Goal: Task Accomplishment & Management: Complete application form

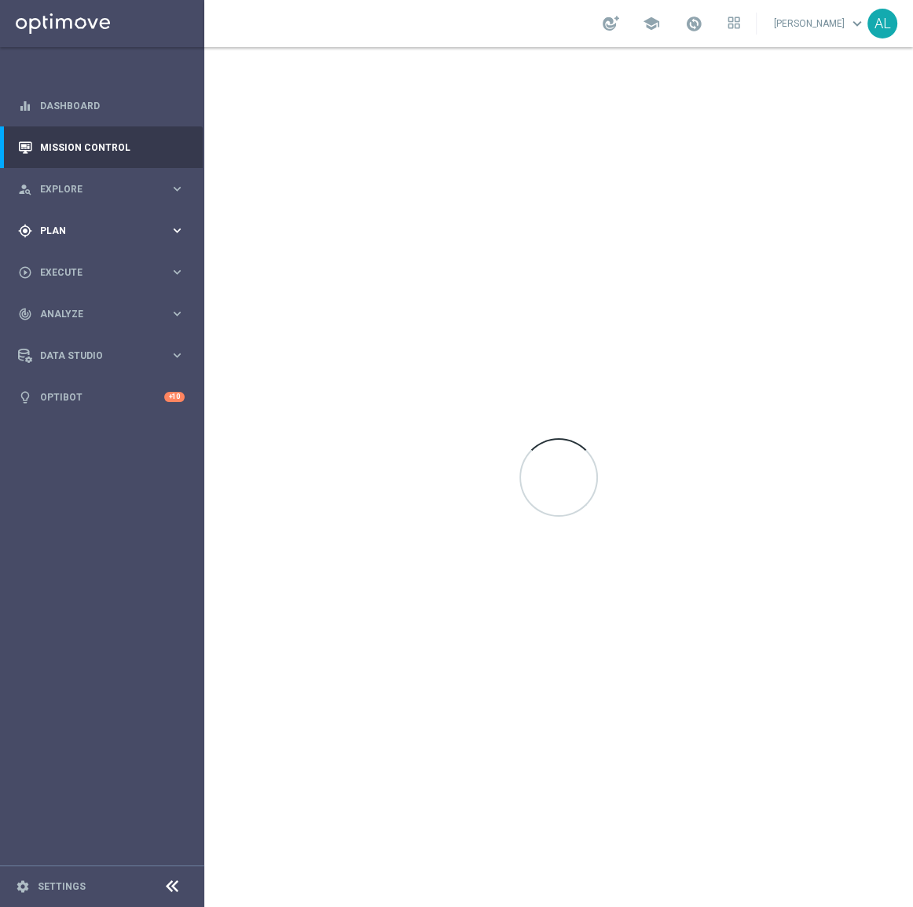
click at [138, 218] on div "gps_fixed Plan keyboard_arrow_right" at bounding box center [101, 231] width 203 height 42
click at [76, 312] on span "Templates" at bounding box center [98, 309] width 112 height 9
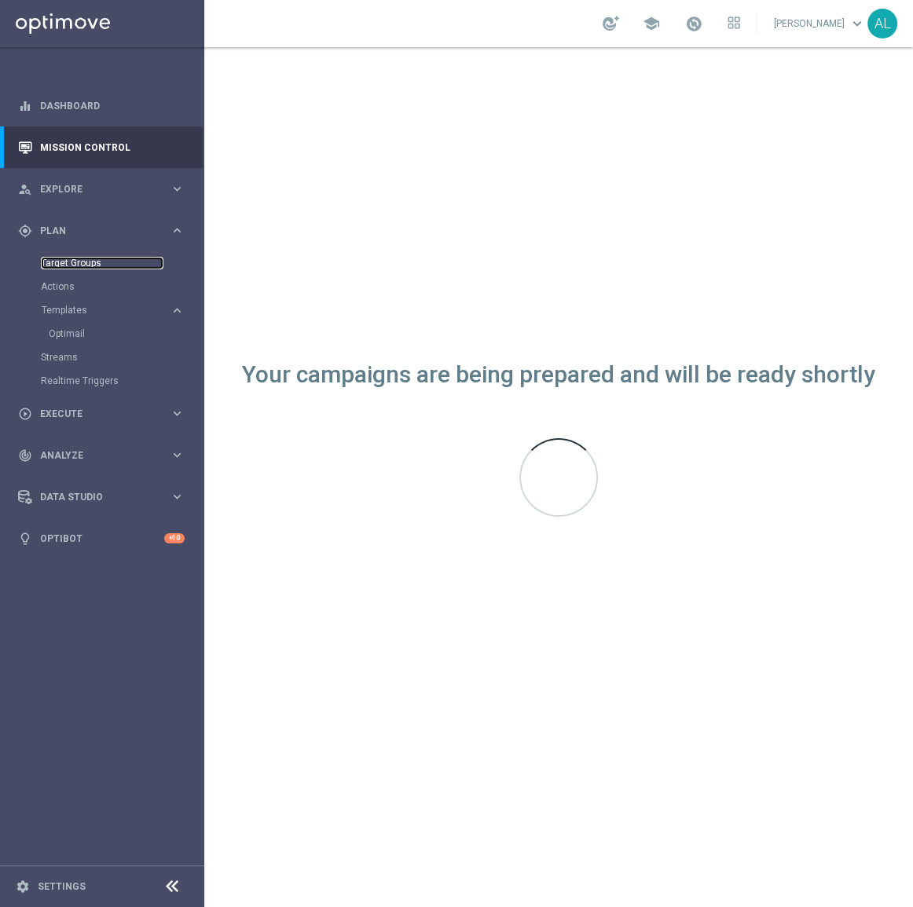
click at [79, 261] on link "Target Groups" at bounding box center [102, 263] width 123 height 13
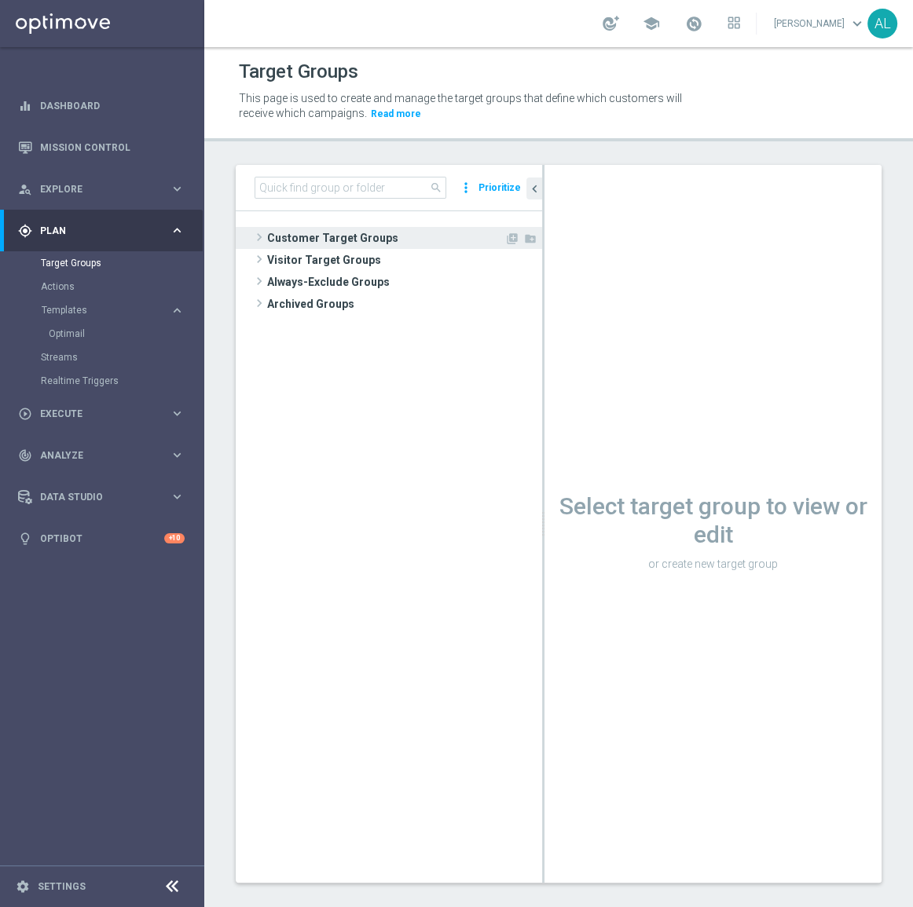
click at [315, 232] on span "Customer Target Groups" at bounding box center [385, 238] width 237 height 22
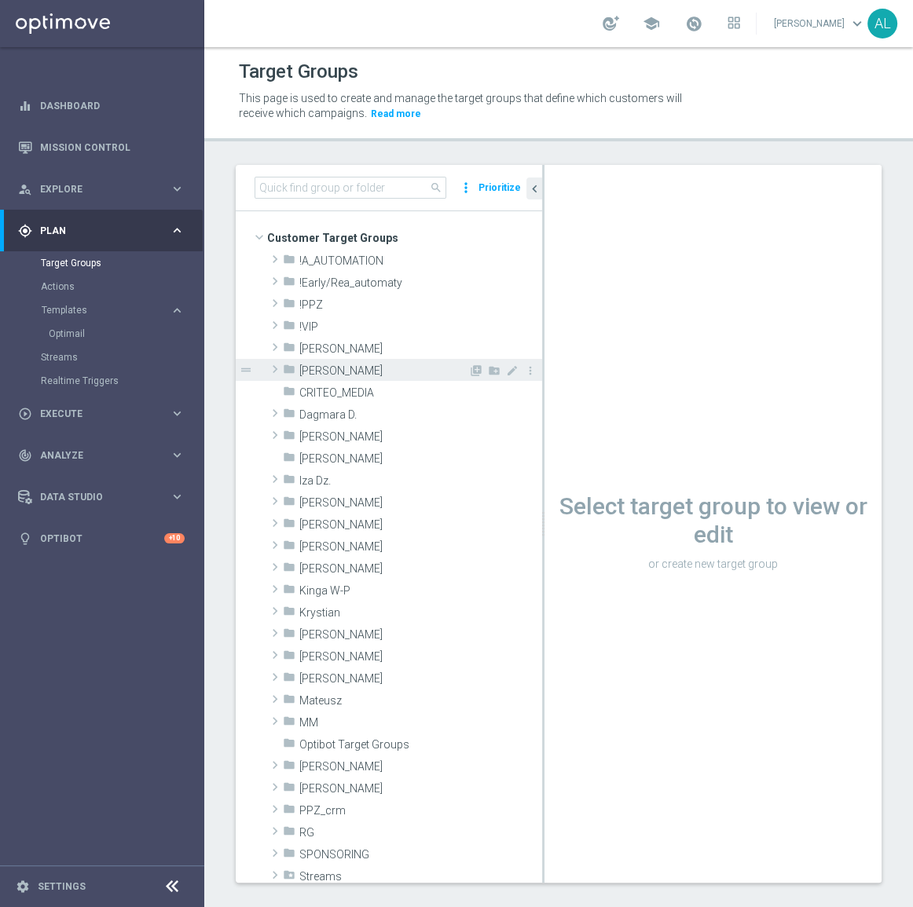
click at [330, 364] on span "Antoni L." at bounding box center [383, 370] width 169 height 13
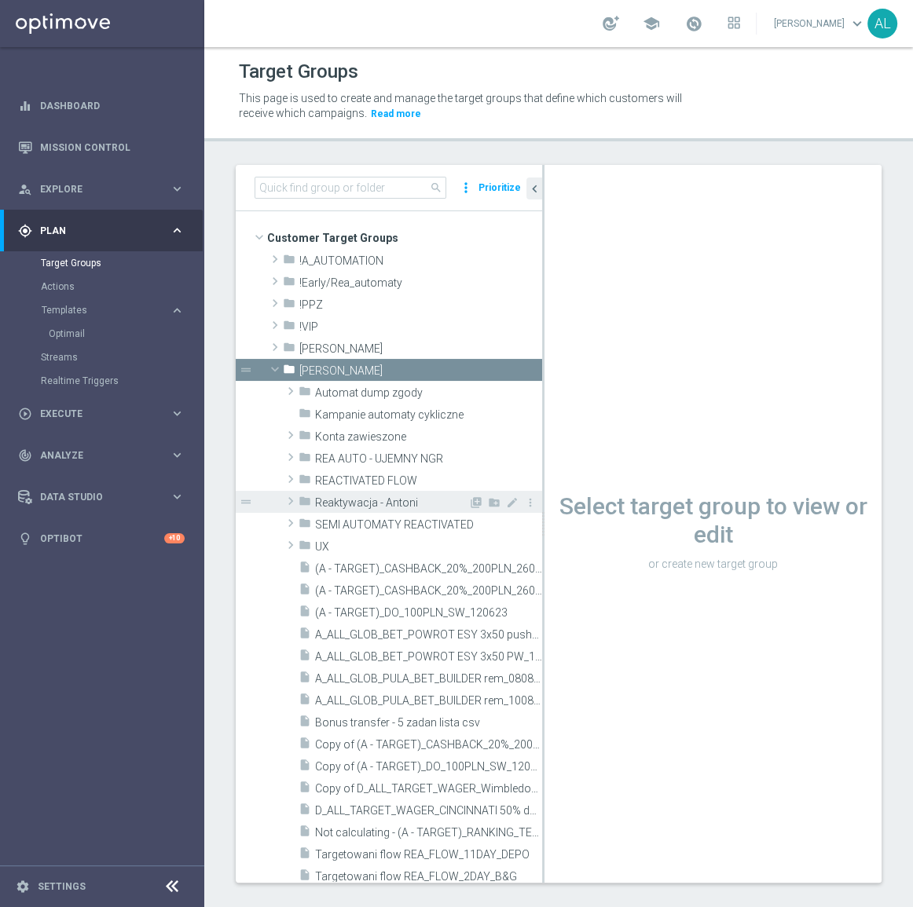
click at [407, 503] on span "Reaktywacja - Antoni" at bounding box center [391, 502] width 153 height 13
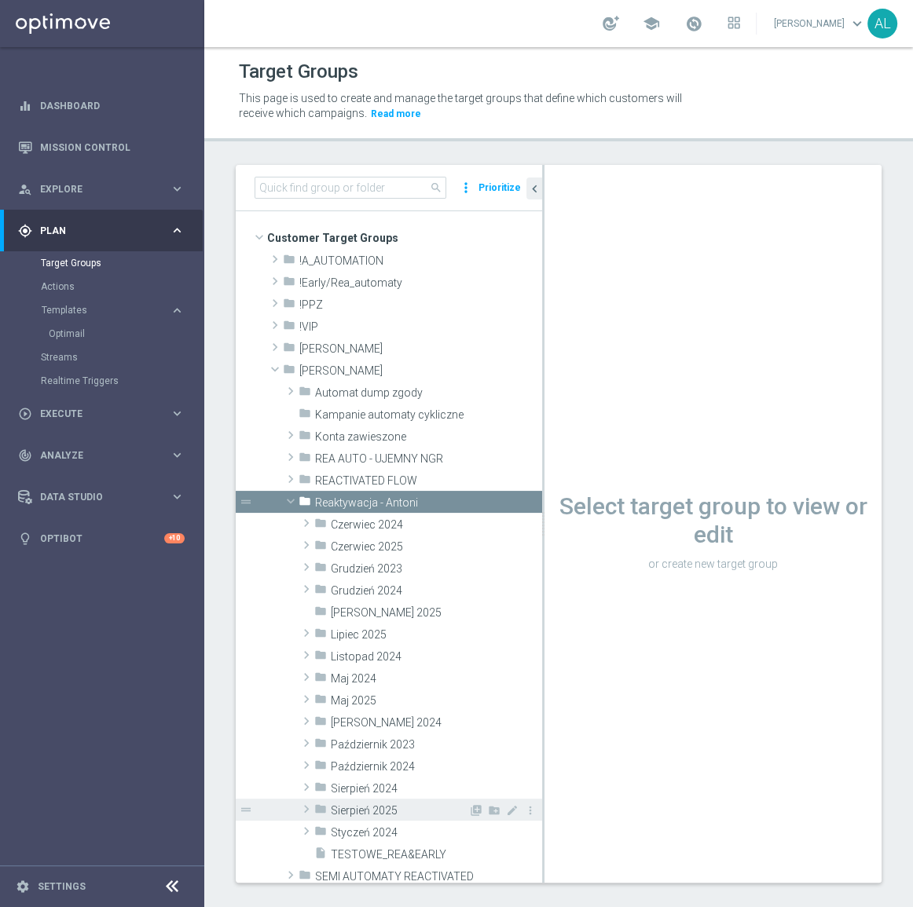
click at [382, 807] on span "Sierpień 2025" at bounding box center [399, 810] width 137 height 13
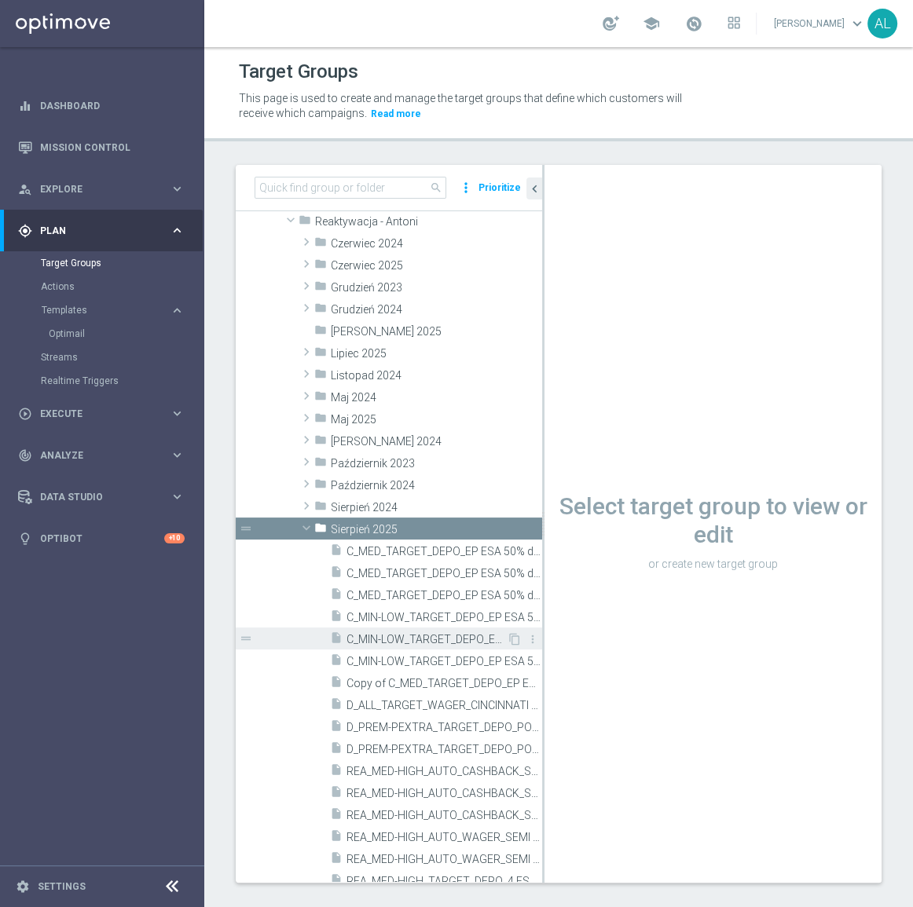
scroll to position [285, 0]
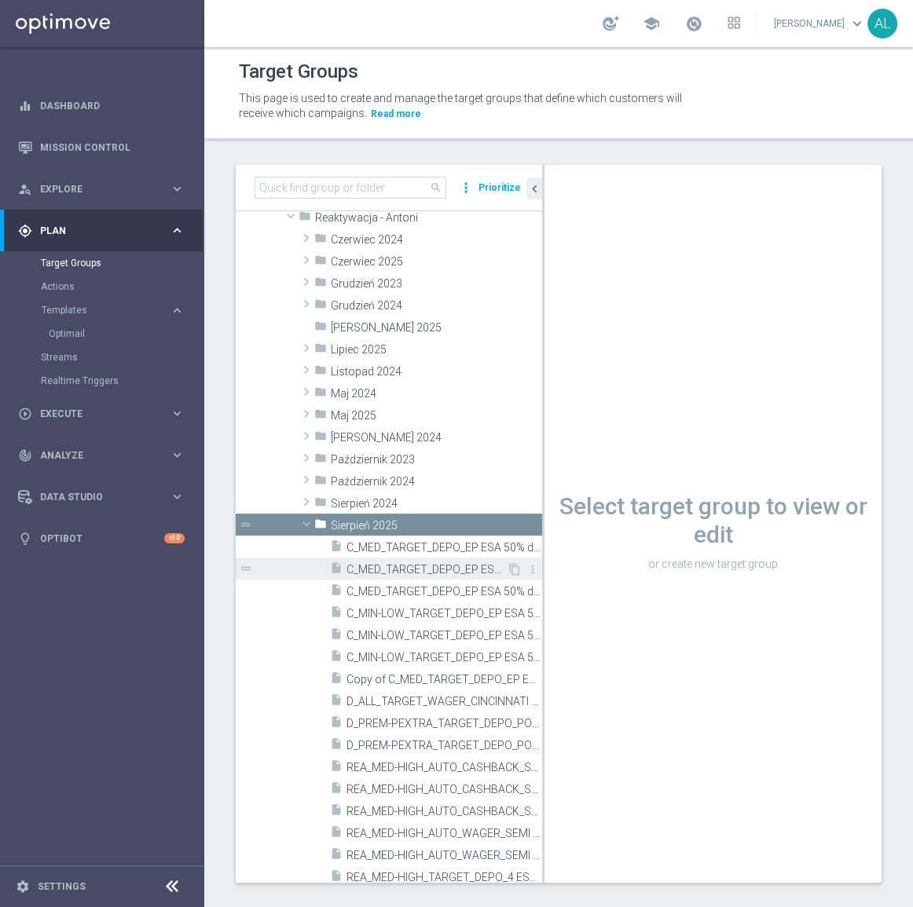
click at [431, 569] on span "C_MED_TARGET_DEPO_EP ESA 50% do 300 zl sms_050825" at bounding box center [426, 569] width 160 height 13
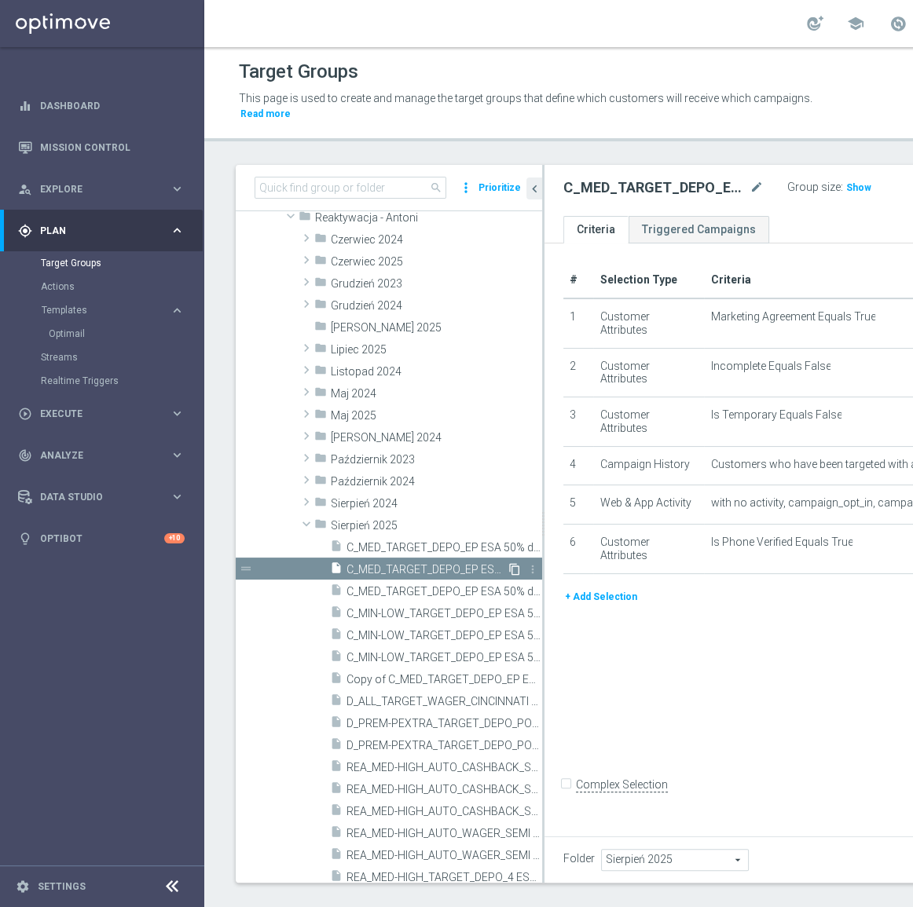
click at [508, 566] on icon "content_copy" at bounding box center [514, 569] width 13 height 13
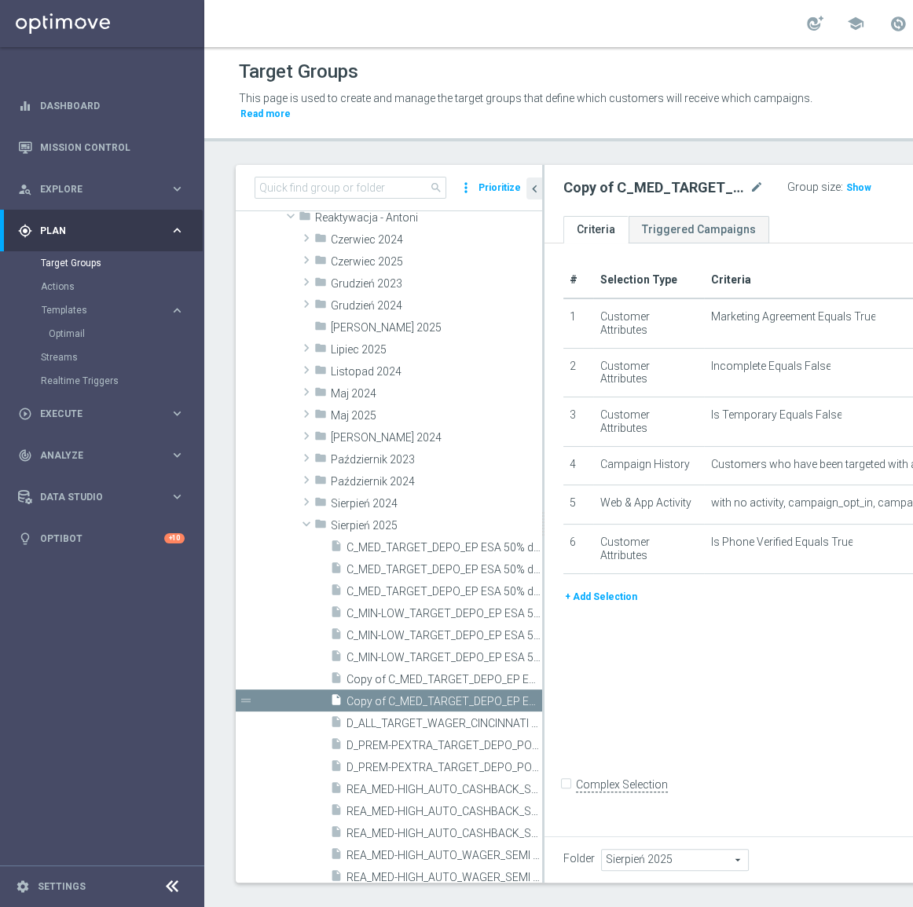
scroll to position [359, 0]
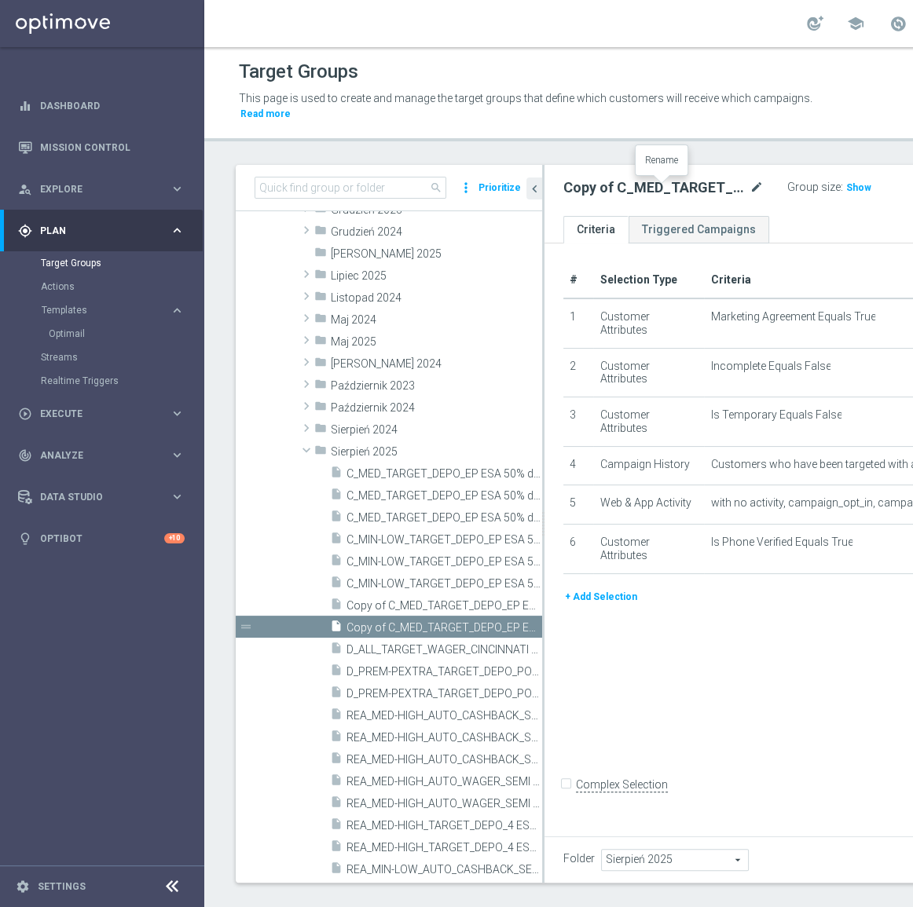
click at [749, 182] on icon "mode_edit" at bounding box center [756, 187] width 14 height 19
type input "D_ALL_TARGET_CASHBACK_US OPEN 50% 300 sms_240825"
click at [655, 729] on div "# Selection Type Criteria delete_forever 1 Customer Attributes Marketing Agreem…" at bounding box center [814, 536] width 541 height 587
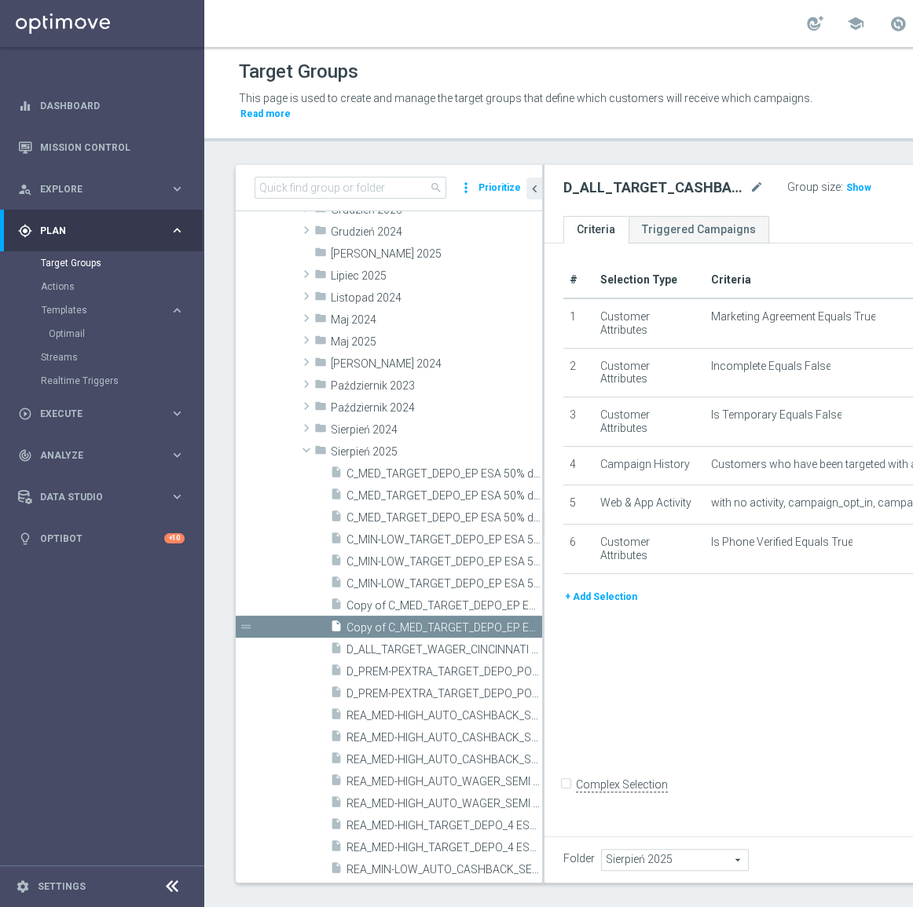
click at [536, 183] on icon "chevron_left" at bounding box center [534, 188] width 15 height 15
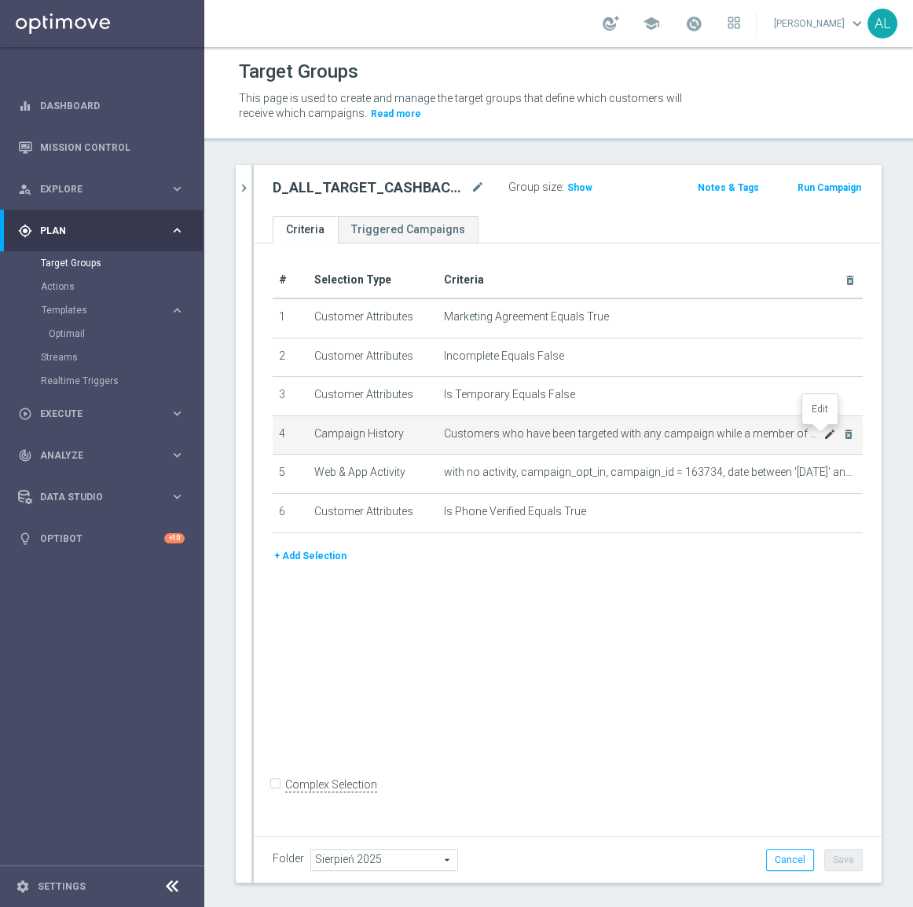
click at [823, 437] on icon "mode_edit" at bounding box center [829, 434] width 13 height 13
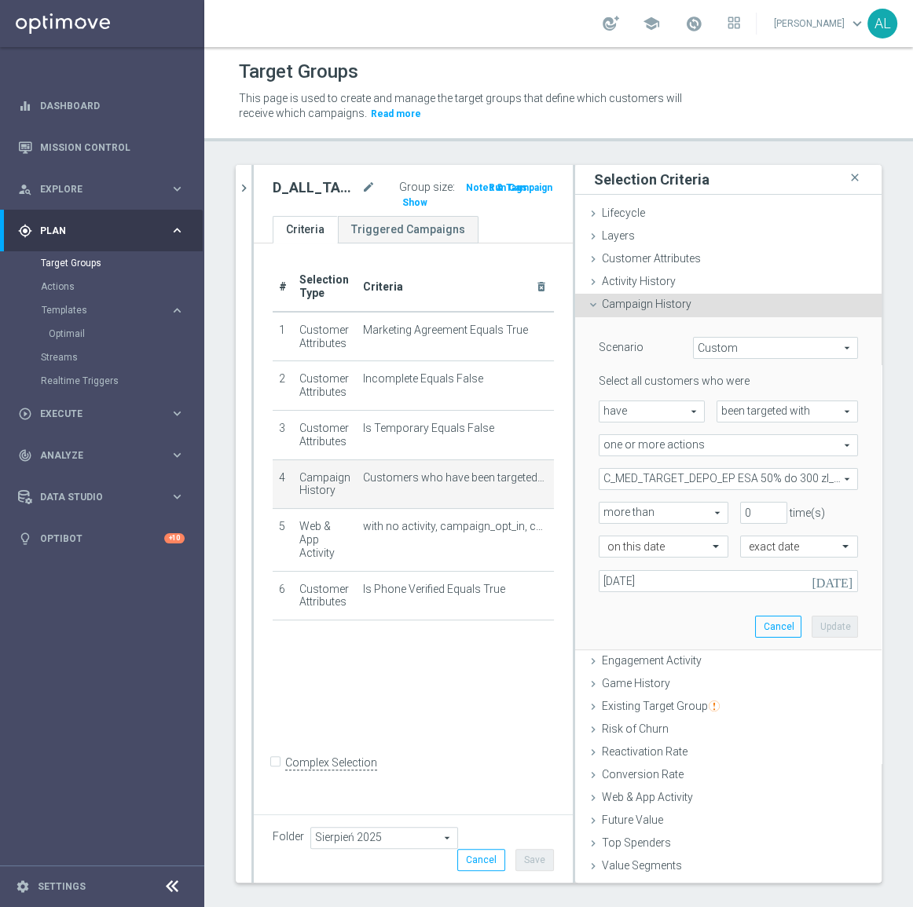
click at [682, 474] on span "C_MED_TARGET_DEPO_EP ESA 50% do 300 zl_050825" at bounding box center [728, 479] width 258 height 20
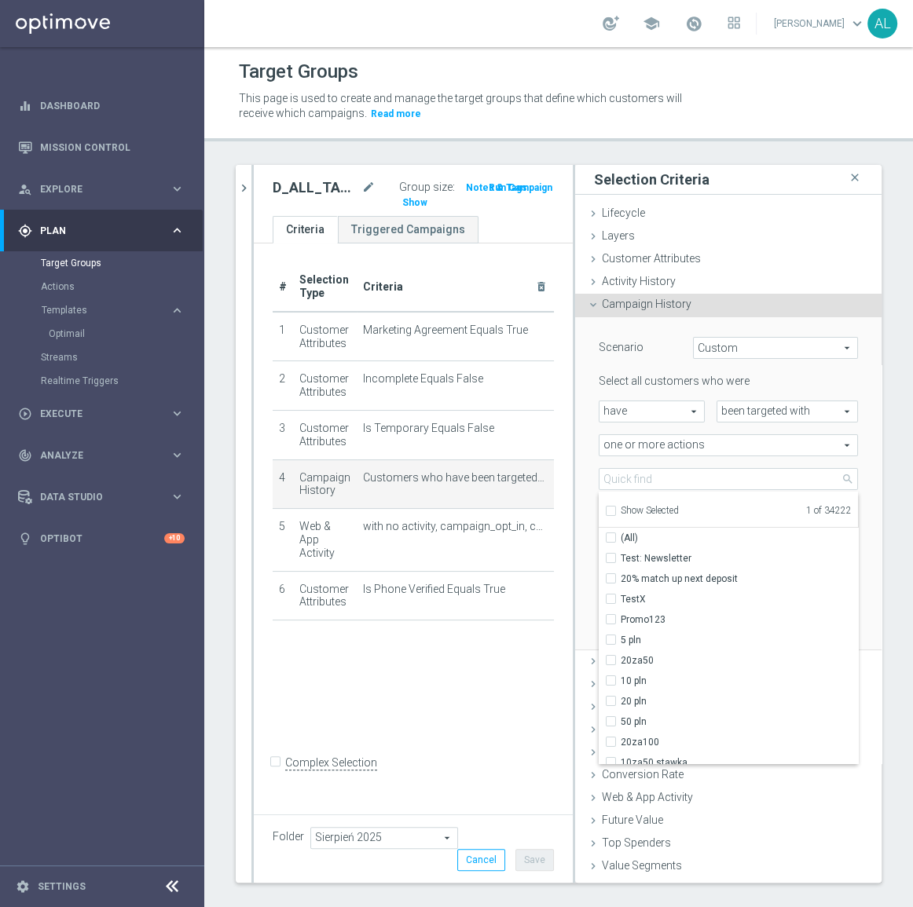
click at [654, 514] on span "Show Selected" at bounding box center [649, 510] width 58 height 11
click at [615, 514] on input "Show Selected" at bounding box center [610, 513] width 10 height 10
checkbox input "true"
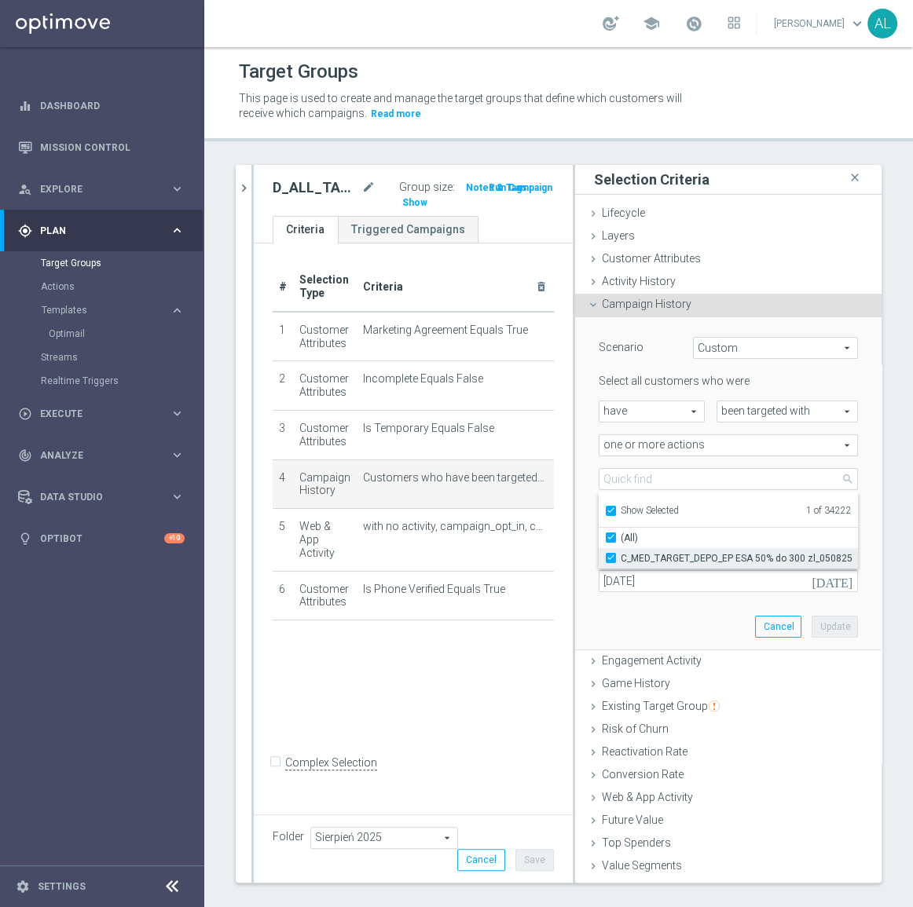
click at [657, 559] on span "C_MED_TARGET_DEPO_EP ESA 50% do 300 zl_050825" at bounding box center [738, 558] width 237 height 13
click at [620, 559] on input "C_MED_TARGET_DEPO_EP ESA 50% do 300 zl_050825" at bounding box center [615, 558] width 10 height 10
checkbox input "false"
type input "Select Action"
checkbox input "false"
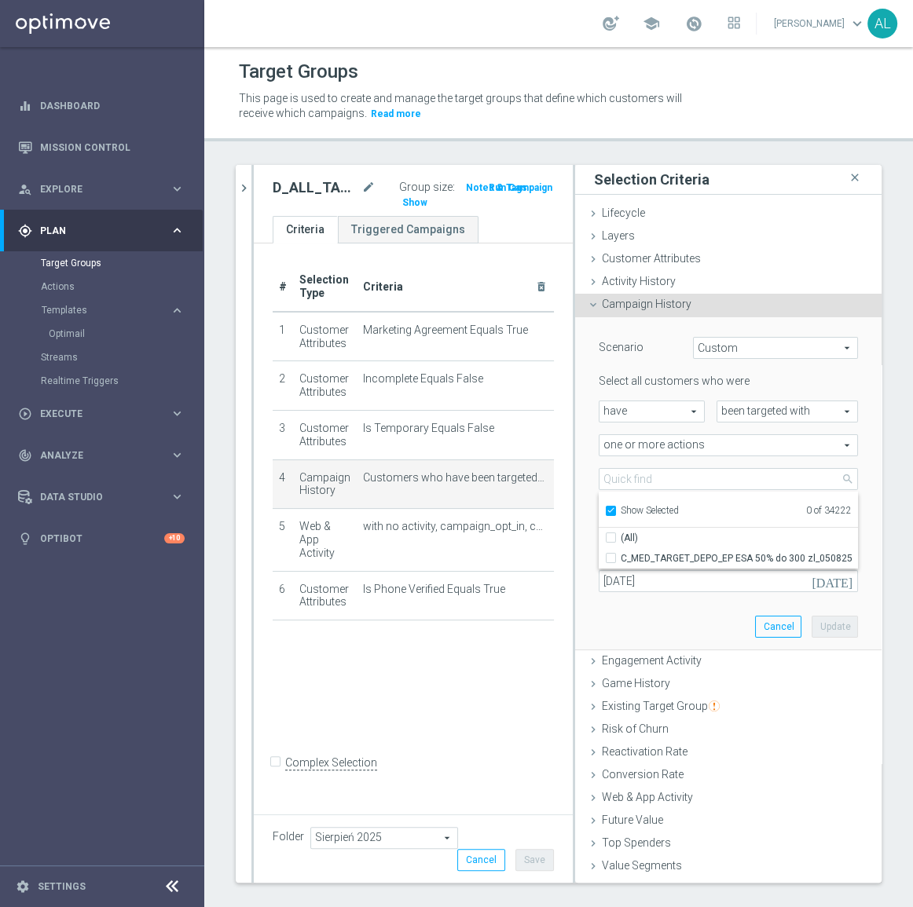
click at [658, 516] on label "Show Selected" at bounding box center [649, 512] width 58 height 14
click at [615, 516] on input "Show Selected" at bounding box center [610, 513] width 10 height 10
checkbox input "false"
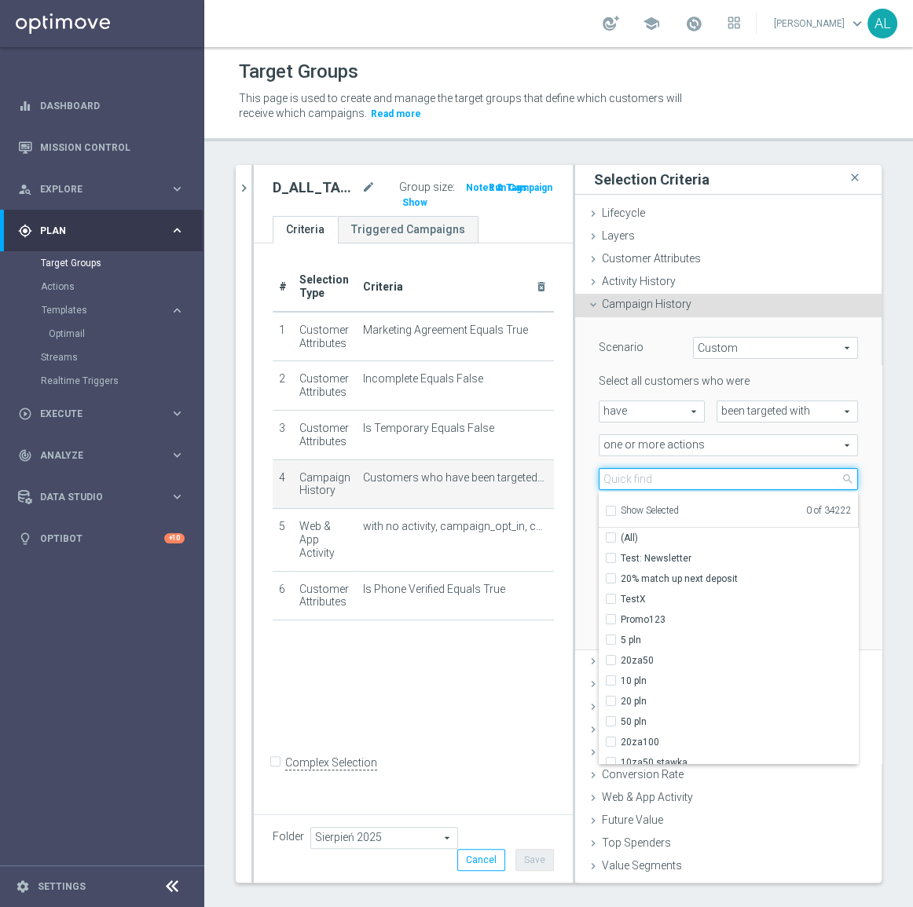
click at [667, 483] on input "search" at bounding box center [727, 479] width 259 height 22
paste input "D_ALL_TARGET_CASHBACK_US OPEN 50% 300_240825"
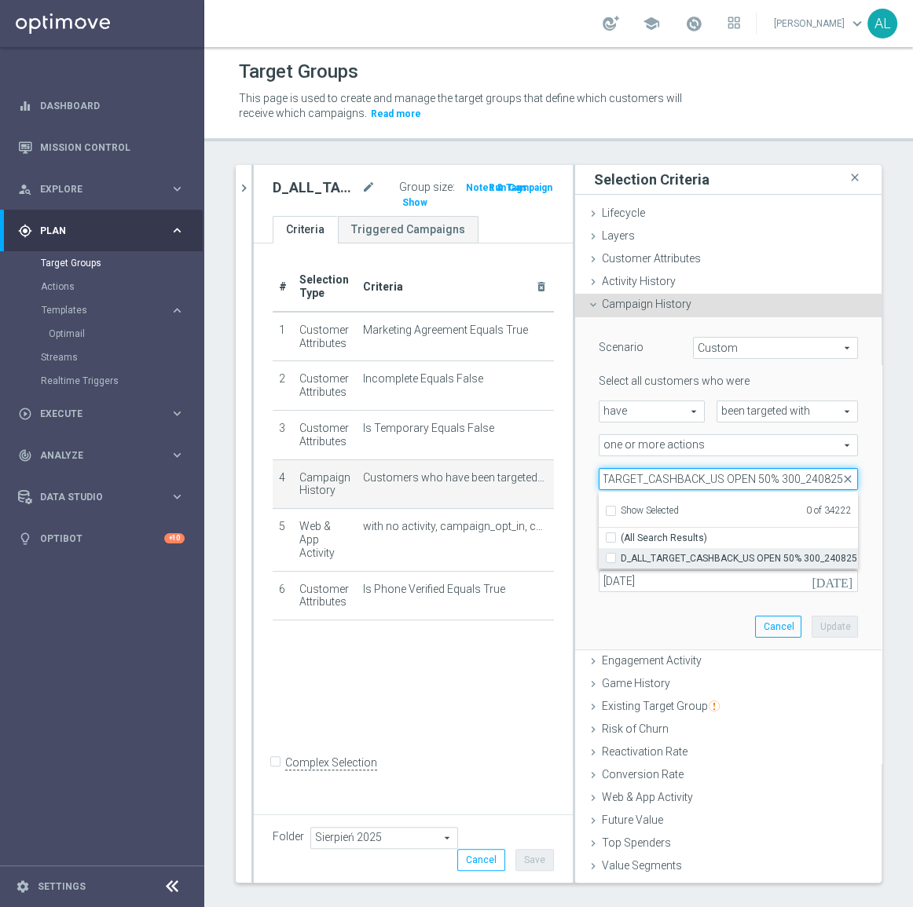
type input "D_ALL_TARGET_CASHBACK_US OPEN 50% 300_240825"
click at [649, 552] on span "D_ALL_TARGET_CASHBACK_US OPEN 50% 300_240825" at bounding box center [738, 558] width 237 height 13
click at [620, 553] on input "D_ALL_TARGET_CASHBACK_US OPEN 50% 300_240825" at bounding box center [615, 558] width 10 height 10
checkbox input "true"
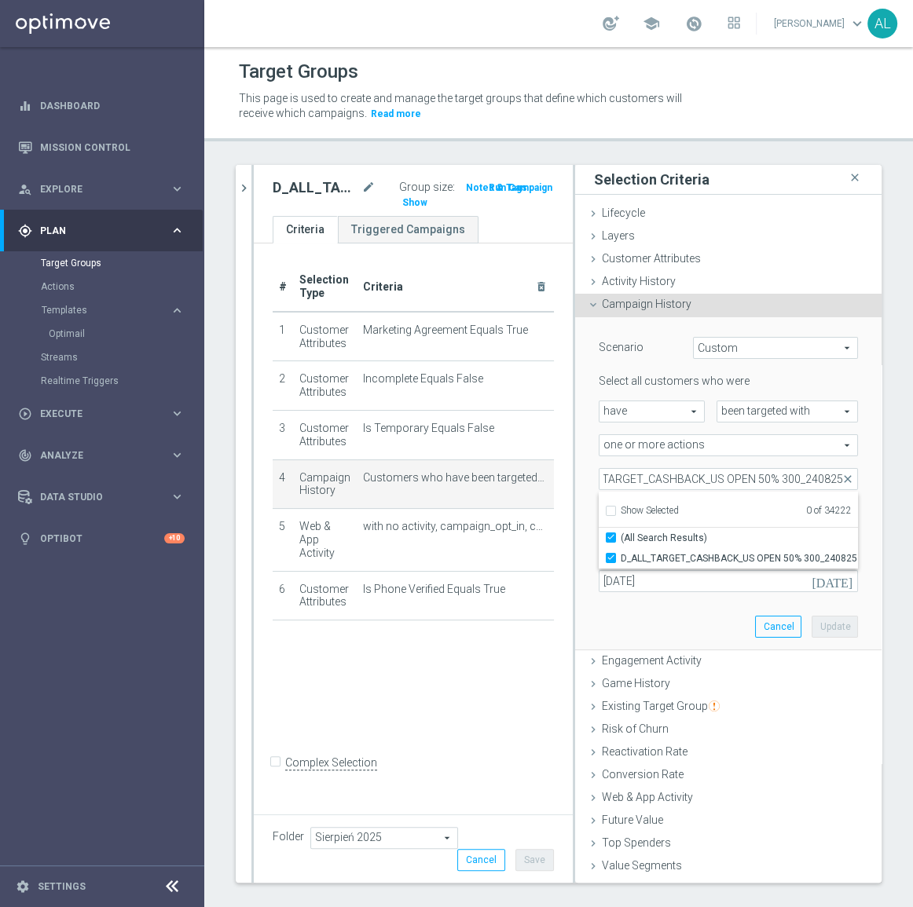
type input "D_ALL_TARGET_CASHBACK_US OPEN 50% 300_240825"
checkbox input "true"
click at [660, 613] on div "Scenario Custom Custom arrow_drop_down search Select all customers who were hav…" at bounding box center [728, 483] width 283 height 332
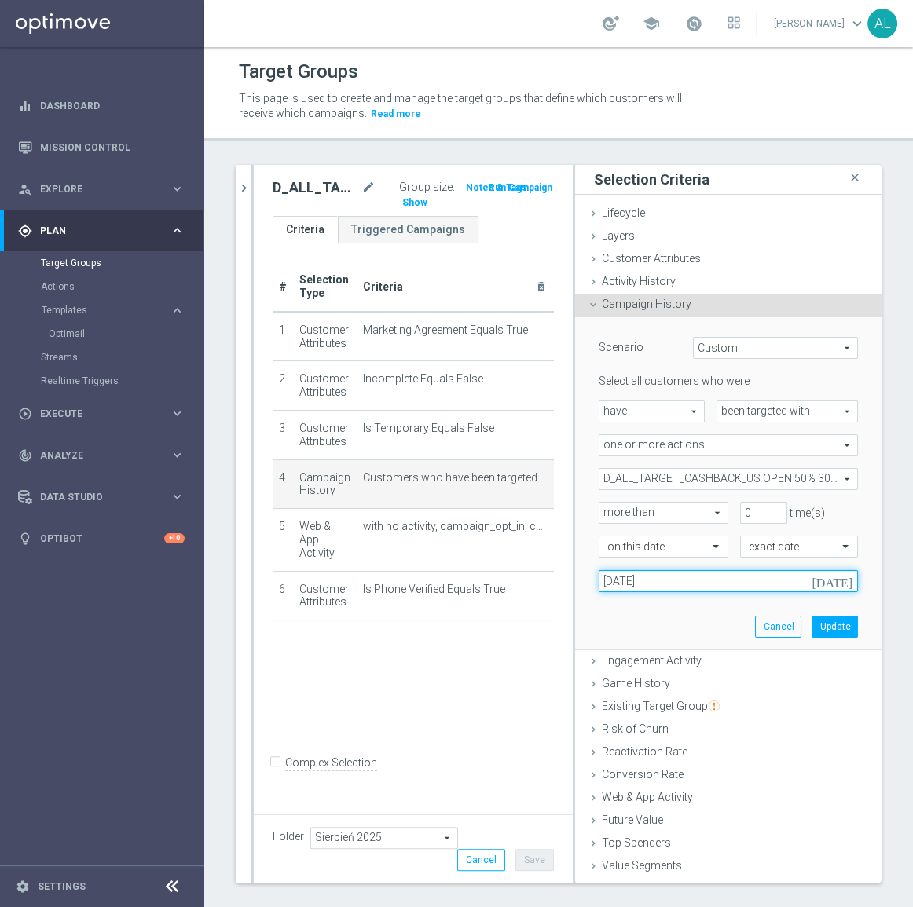
click at [658, 576] on input "05 Aug 2025" at bounding box center [727, 581] width 259 height 22
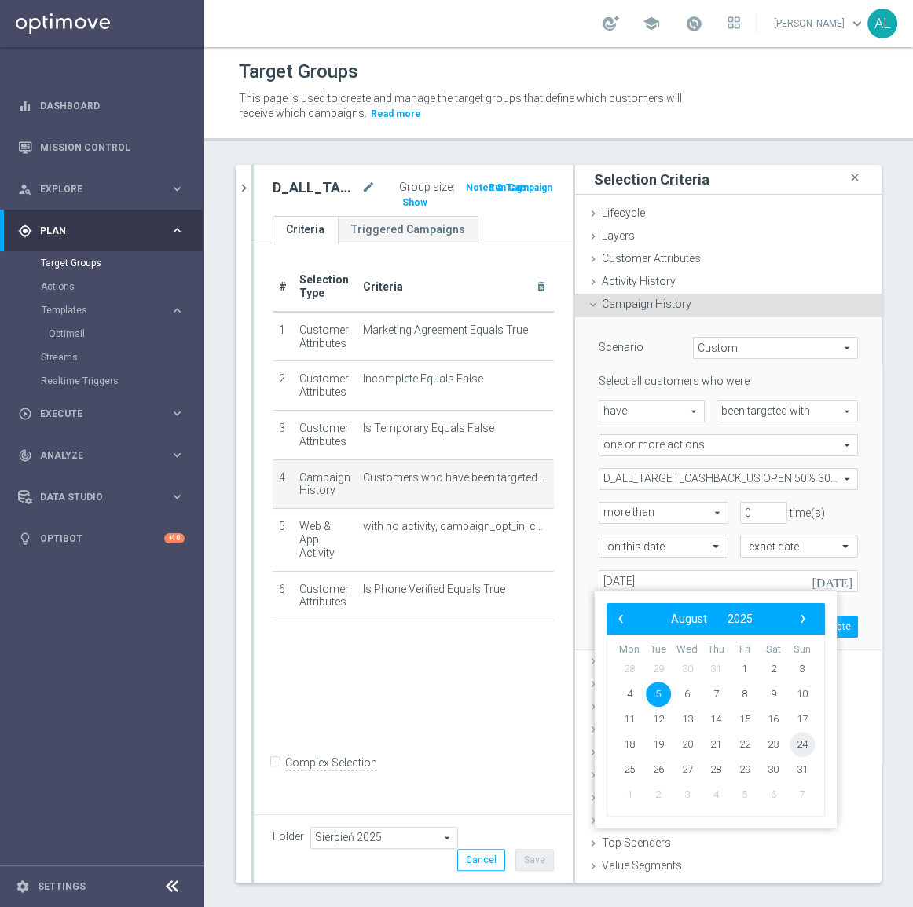
click at [799, 745] on span "24" at bounding box center [801, 744] width 25 height 25
type input "24 Aug 2025"
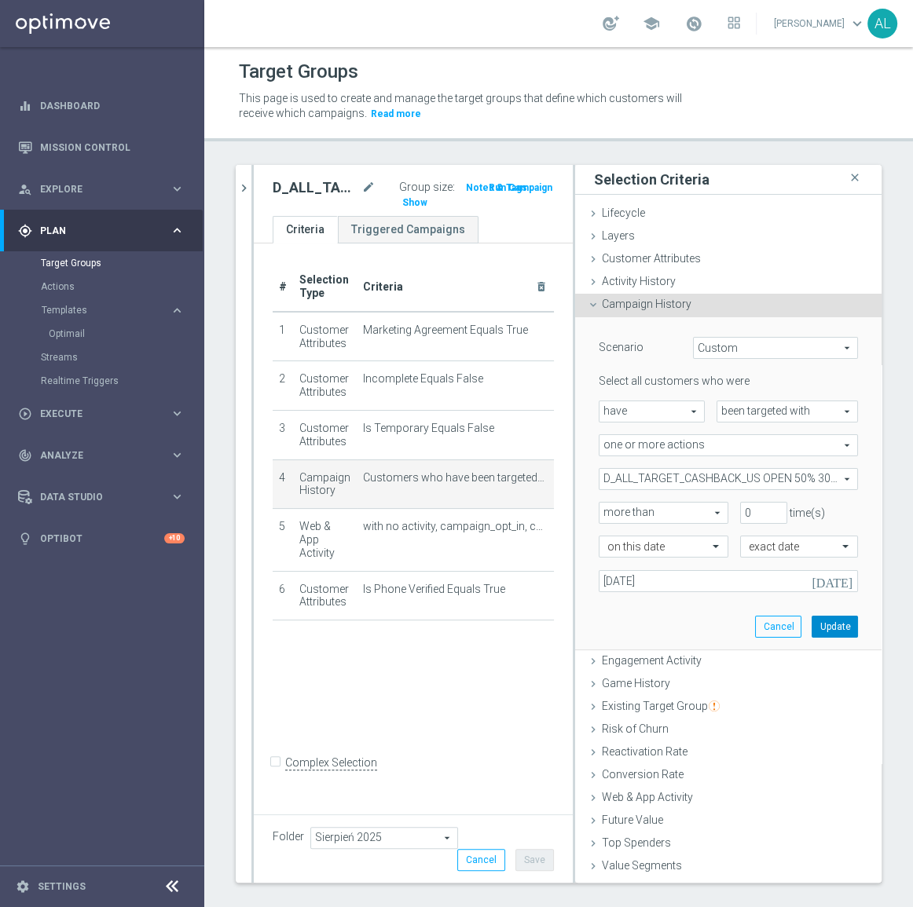
click at [811, 630] on button "Update" at bounding box center [834, 627] width 46 height 22
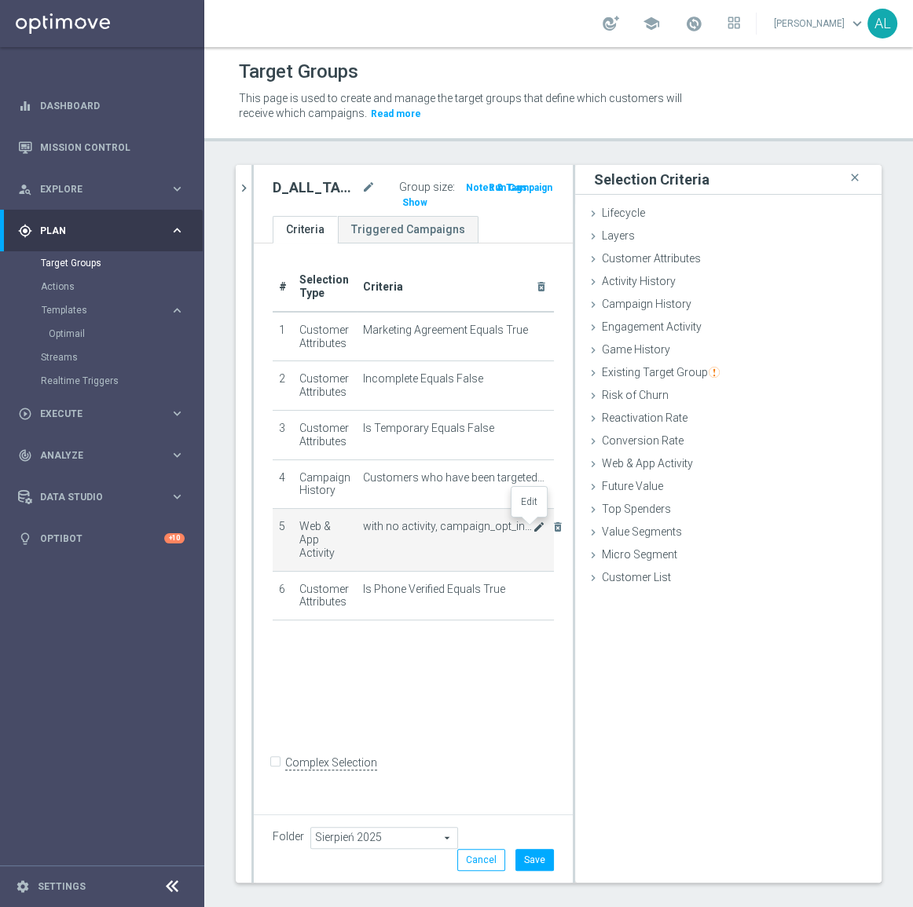
click at [532, 522] on icon "mode_edit" at bounding box center [538, 527] width 13 height 13
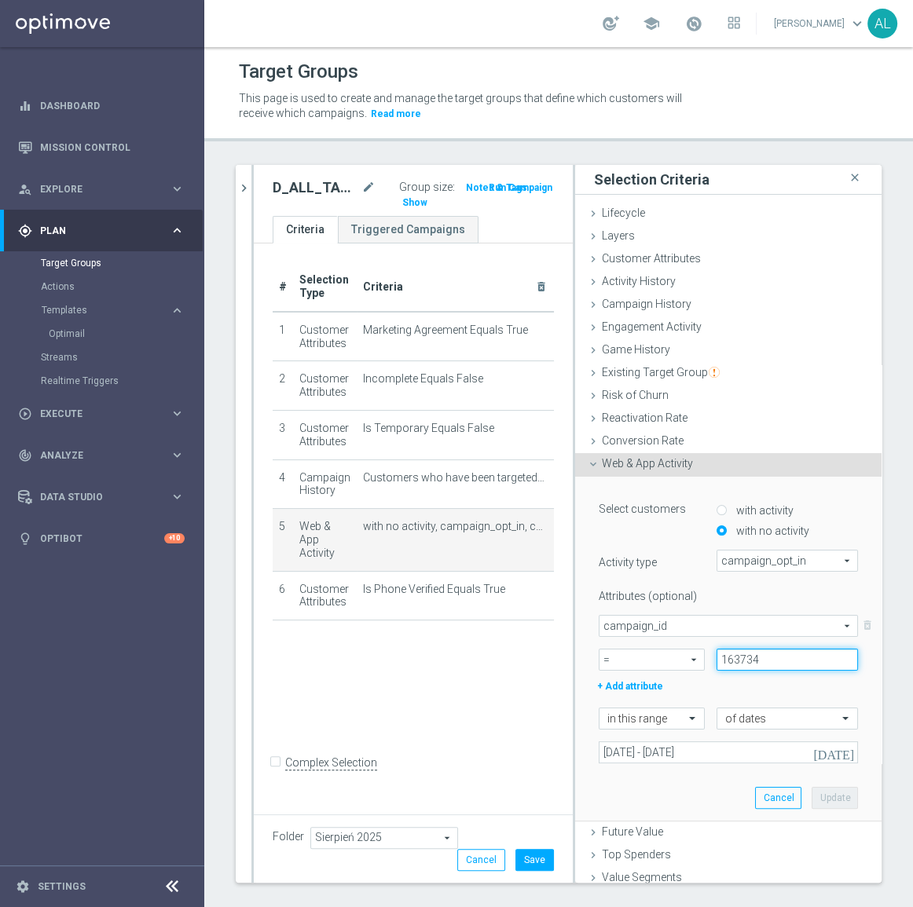
click at [736, 657] on input "163734" at bounding box center [786, 660] width 141 height 22
paste input "70441"
type input "170441"
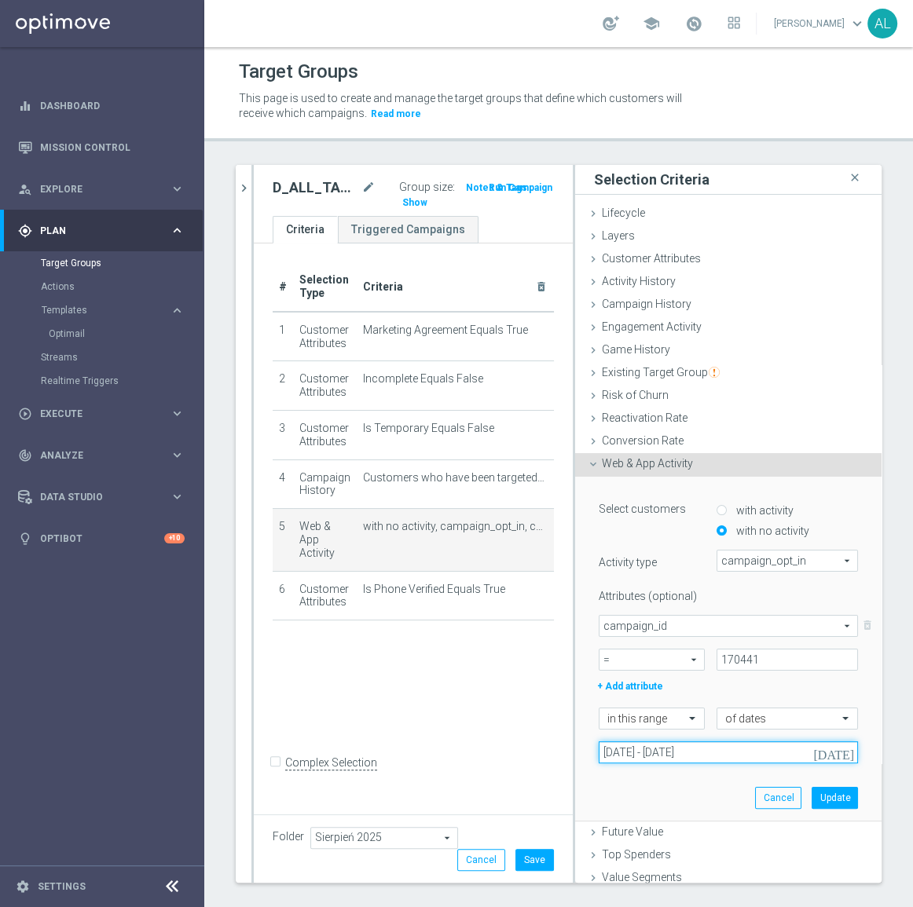
click at [756, 751] on input "05 Aug 2025 - 10 Aug 2025" at bounding box center [727, 752] width 259 height 22
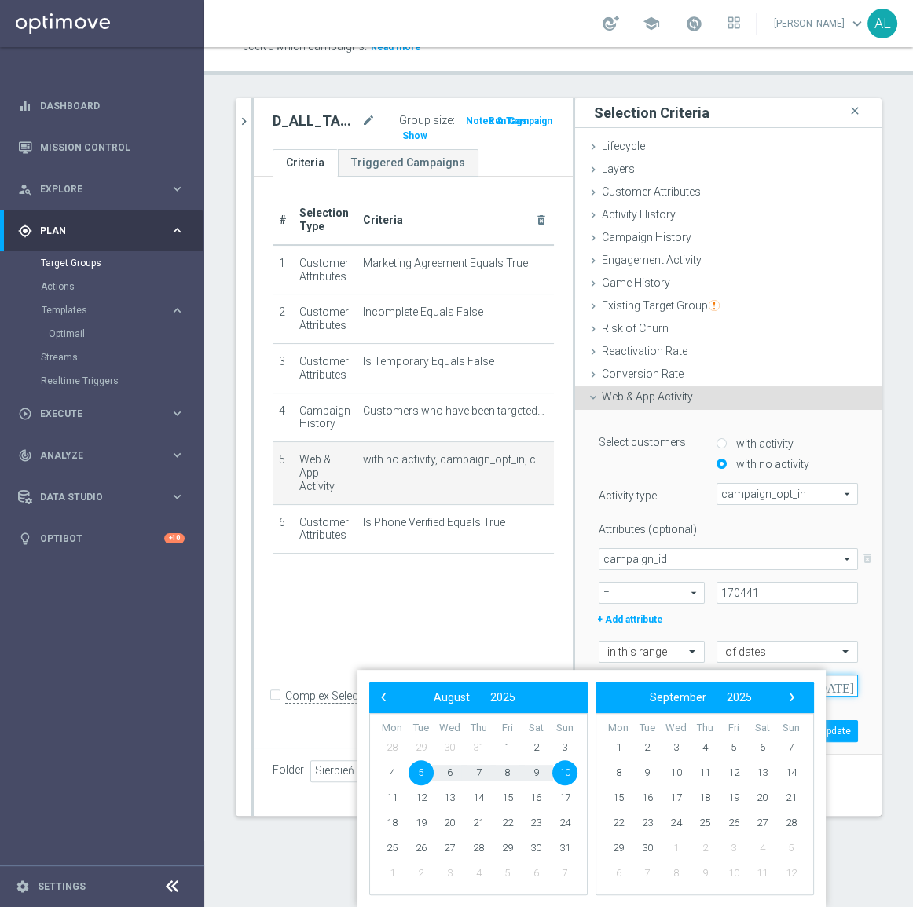
scroll to position [24, 0]
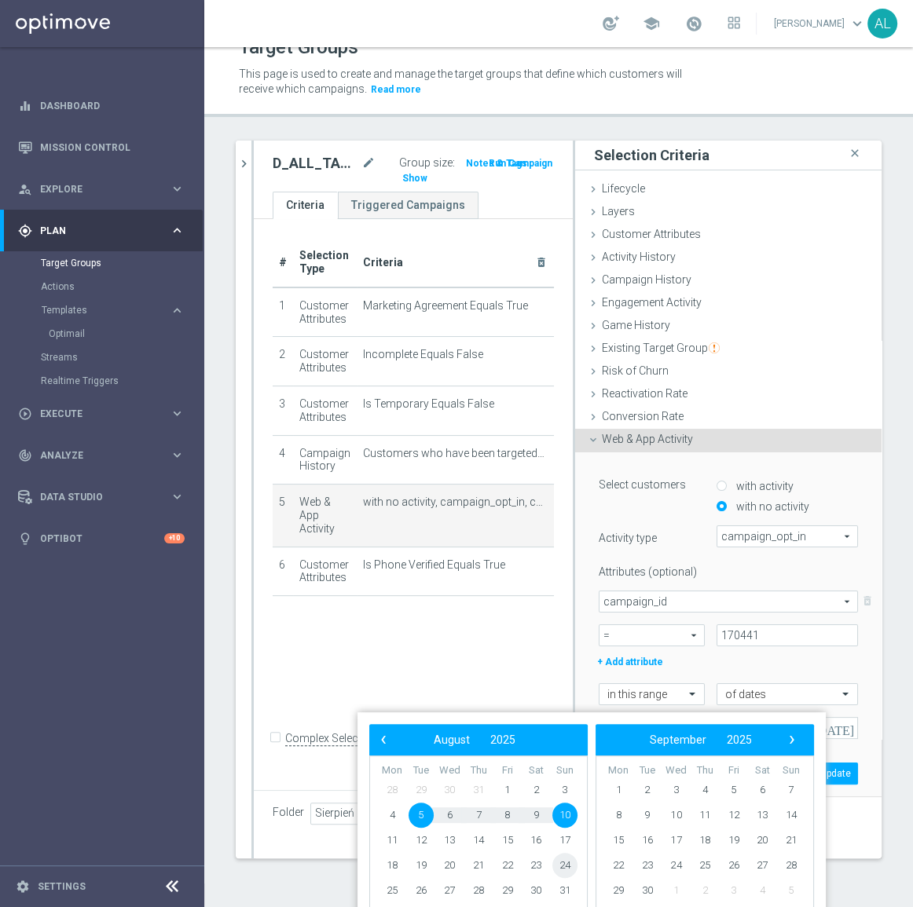
click at [558, 868] on span "24" at bounding box center [564, 865] width 25 height 25
click at [475, 891] on span "28" at bounding box center [478, 890] width 25 height 25
type input "24 Aug 2025 - 28 Aug 2025"
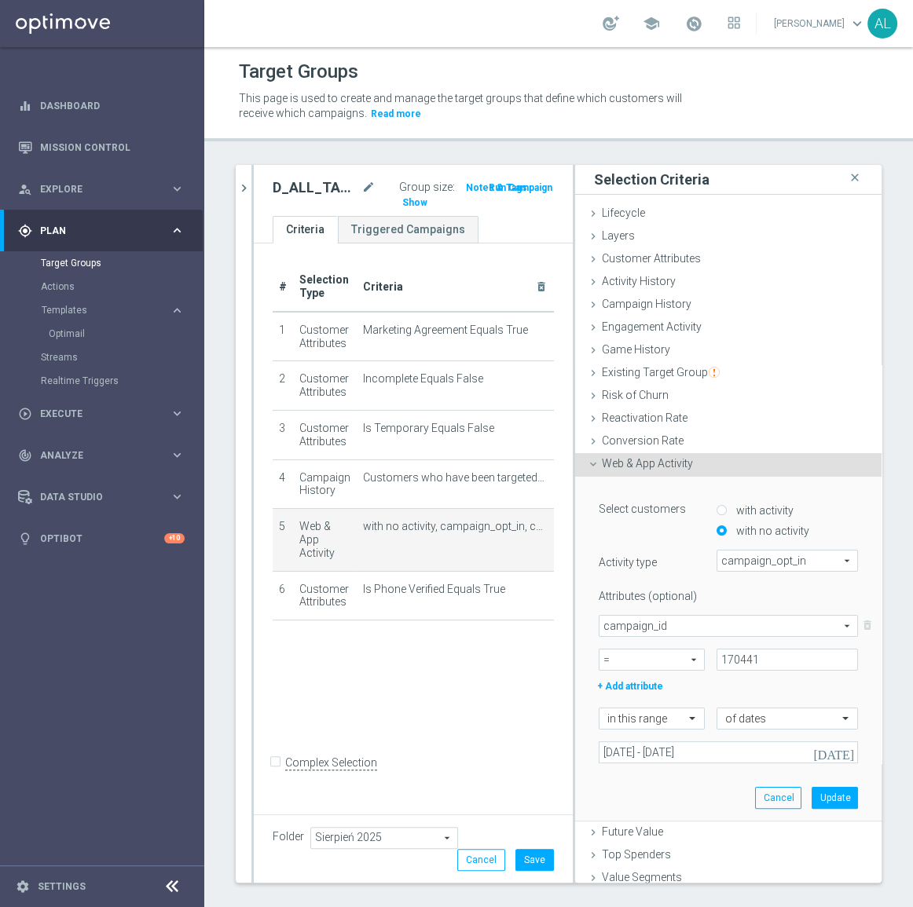
scroll to position [0, 0]
click at [815, 803] on button "Update" at bounding box center [834, 798] width 46 height 22
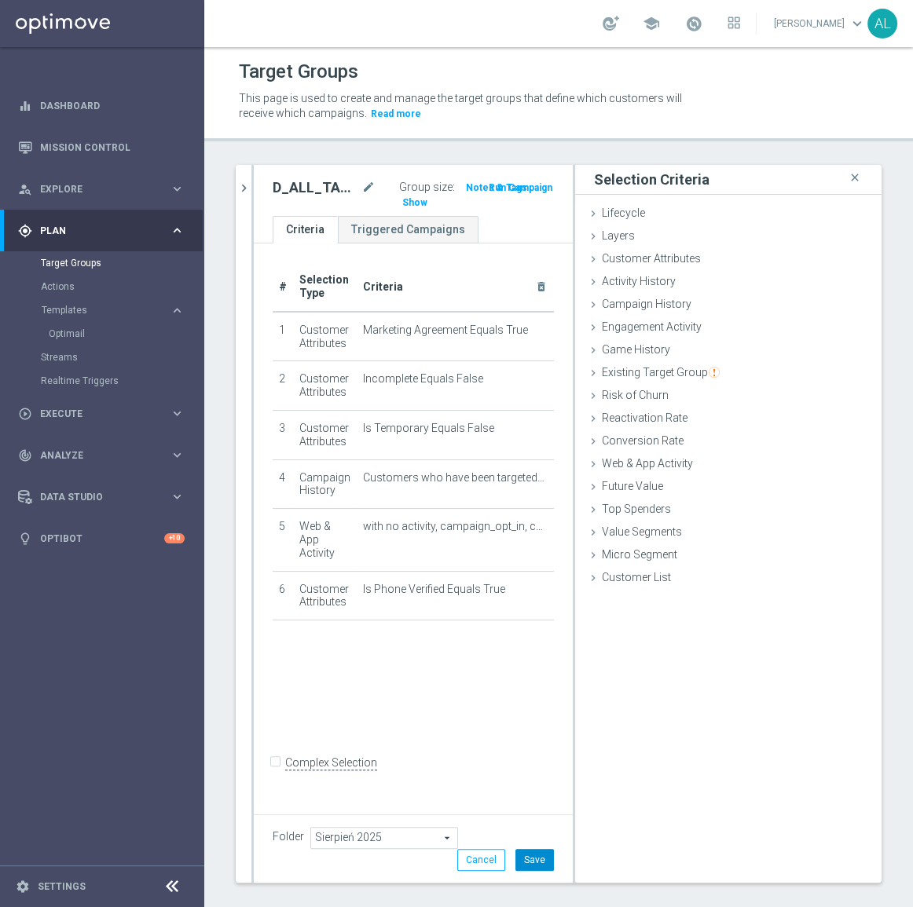
click at [526, 861] on button "Save" at bounding box center [534, 860] width 38 height 22
click at [402, 197] on span "Show" at bounding box center [414, 202] width 25 height 11
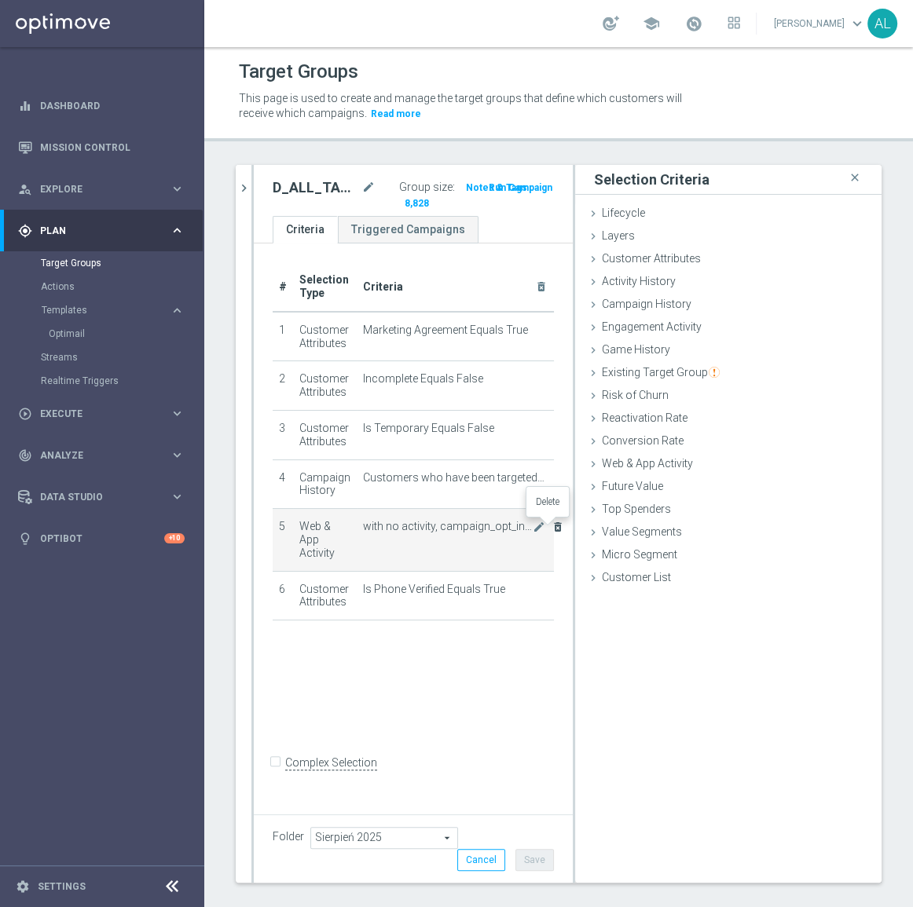
click at [551, 525] on icon "delete_forever" at bounding box center [557, 527] width 13 height 13
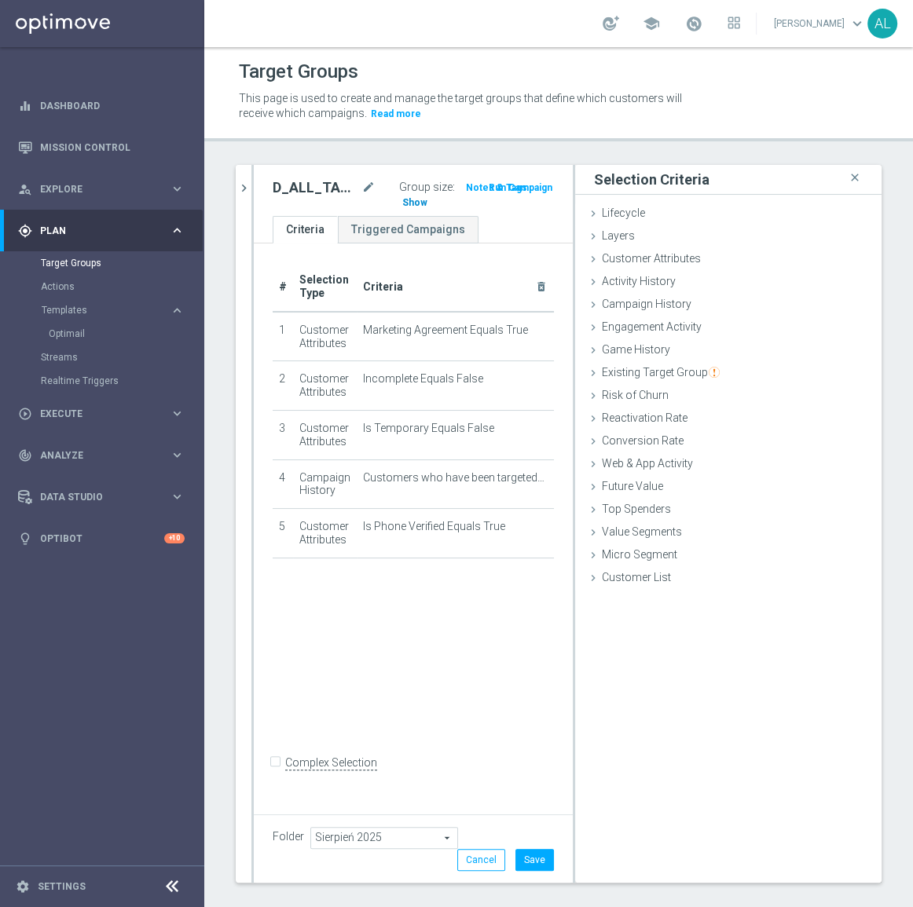
click at [402, 197] on span "Show" at bounding box center [414, 202] width 25 height 11
click at [481, 854] on button "Cancel" at bounding box center [481, 860] width 48 height 22
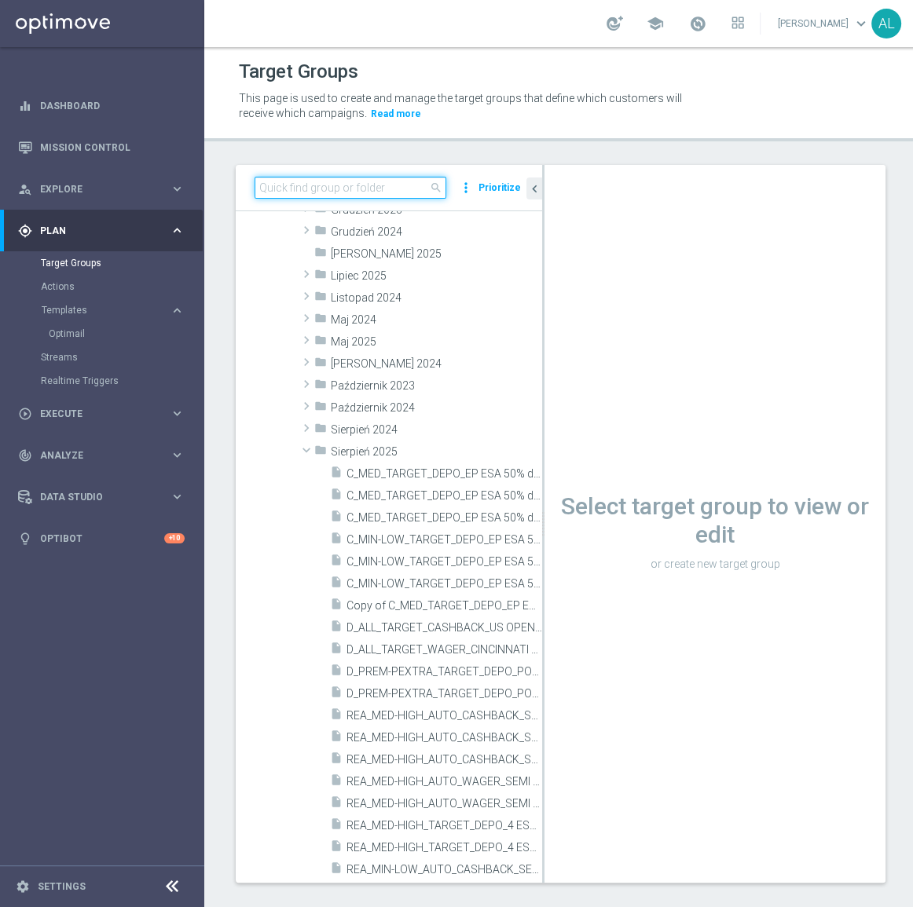
click at [345, 188] on input at bounding box center [350, 188] width 192 height 22
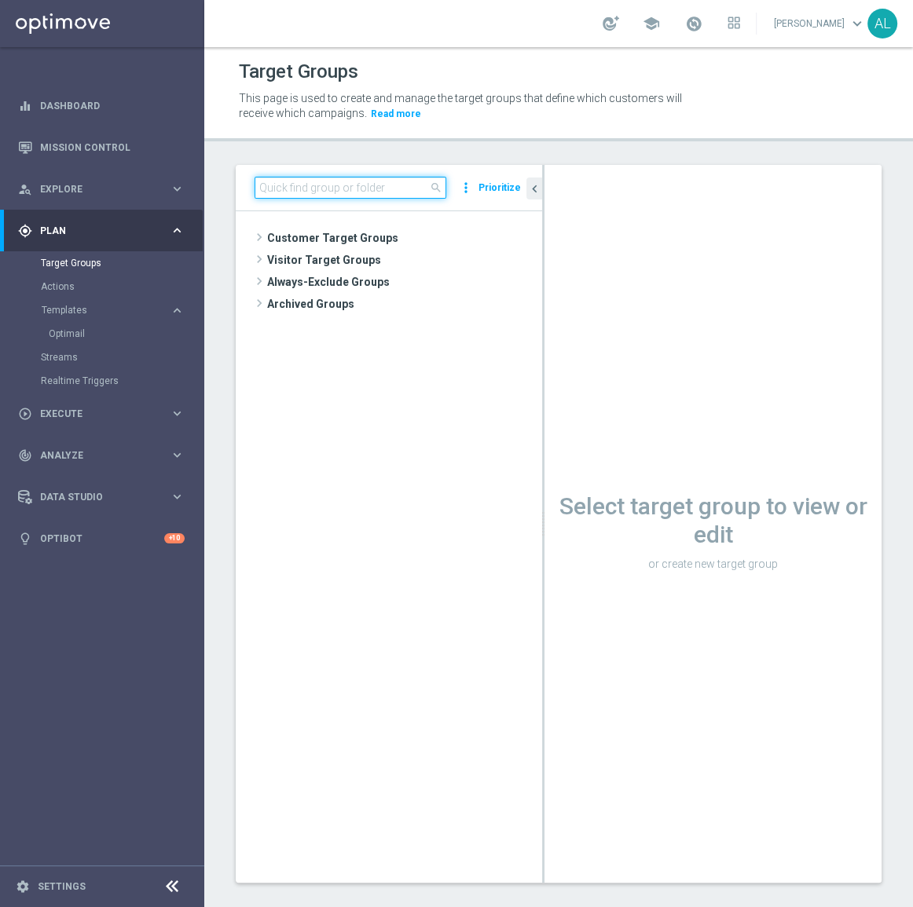
paste input "170441"
type input "170441"
click at [275, 196] on input at bounding box center [350, 188] width 192 height 22
paste input "D_ALL_TARGET_CASHBACK_US OPEN 50% 300_240825"
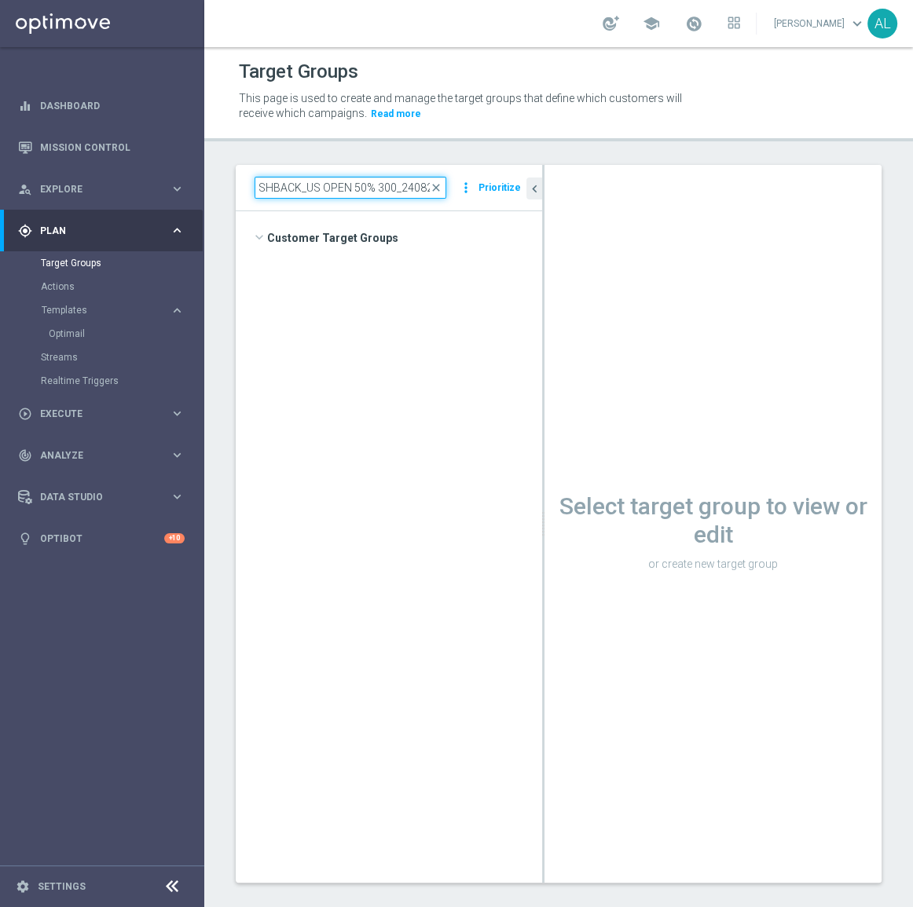
click at [393, 192] on input "D_ALL_TARGET_CASHBACK_US OPEN 50% 300_240825" at bounding box center [350, 188] width 192 height 22
type input "D_ALL_TARGET_CASHBACK_US OPEN 50% 300 sms_240825"
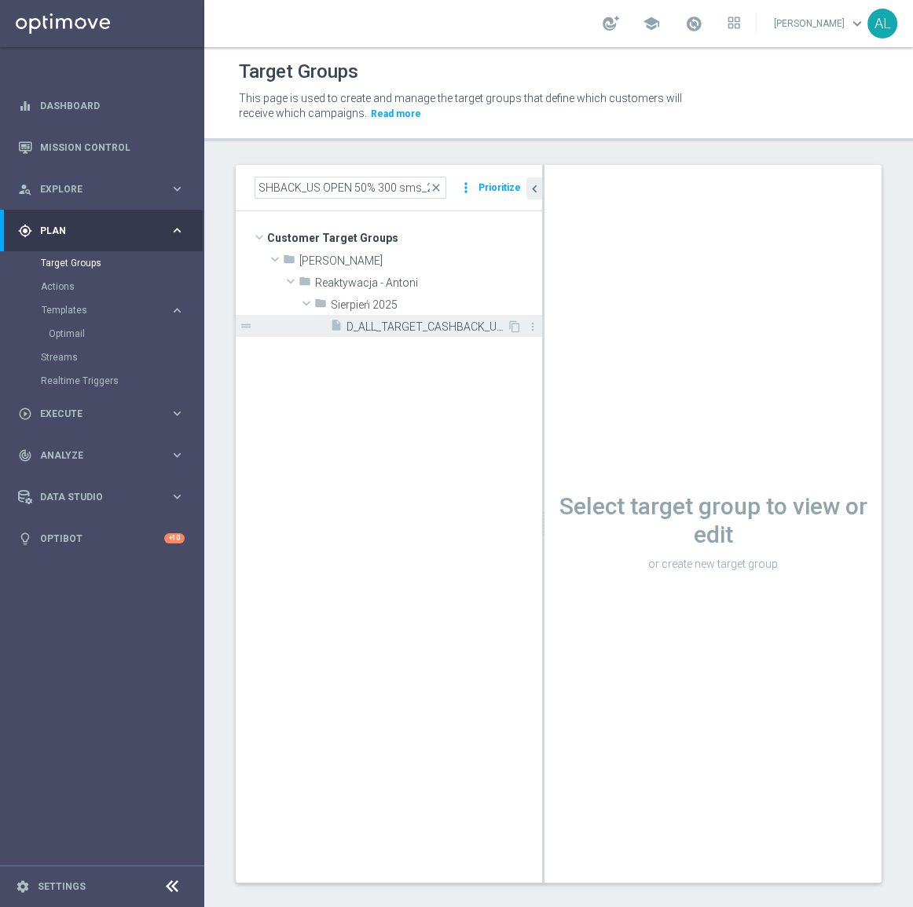
scroll to position [0, 0]
click at [466, 327] on span "D_ALL_TARGET_CASHBACK_US OPEN 50% 300 sms_240825" at bounding box center [426, 326] width 160 height 13
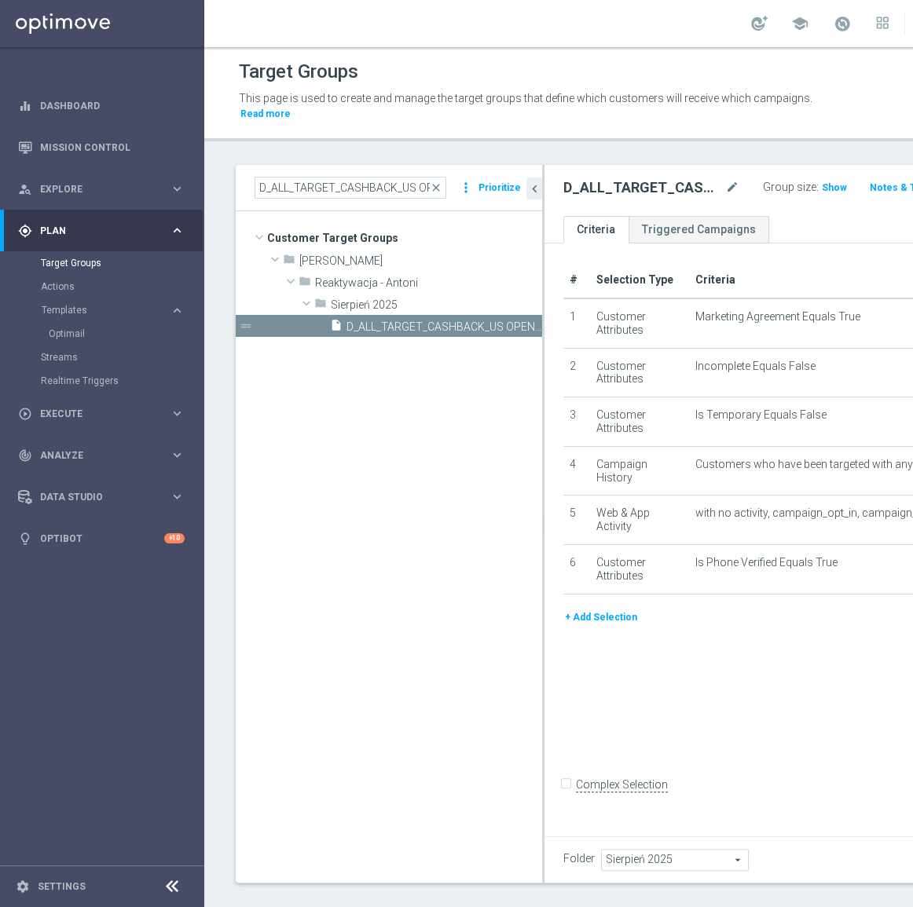
click at [583, 188] on h2 "D_ALL_TARGET_CASHBACK_US OPEN 50% 300 sms_240825" at bounding box center [642, 187] width 159 height 19
copy div "D_ALL_TARGET_CASHBACK_US OPEN 50% 300 sms_240825"
click at [134, 416] on span "Execute" at bounding box center [105, 413] width 130 height 9
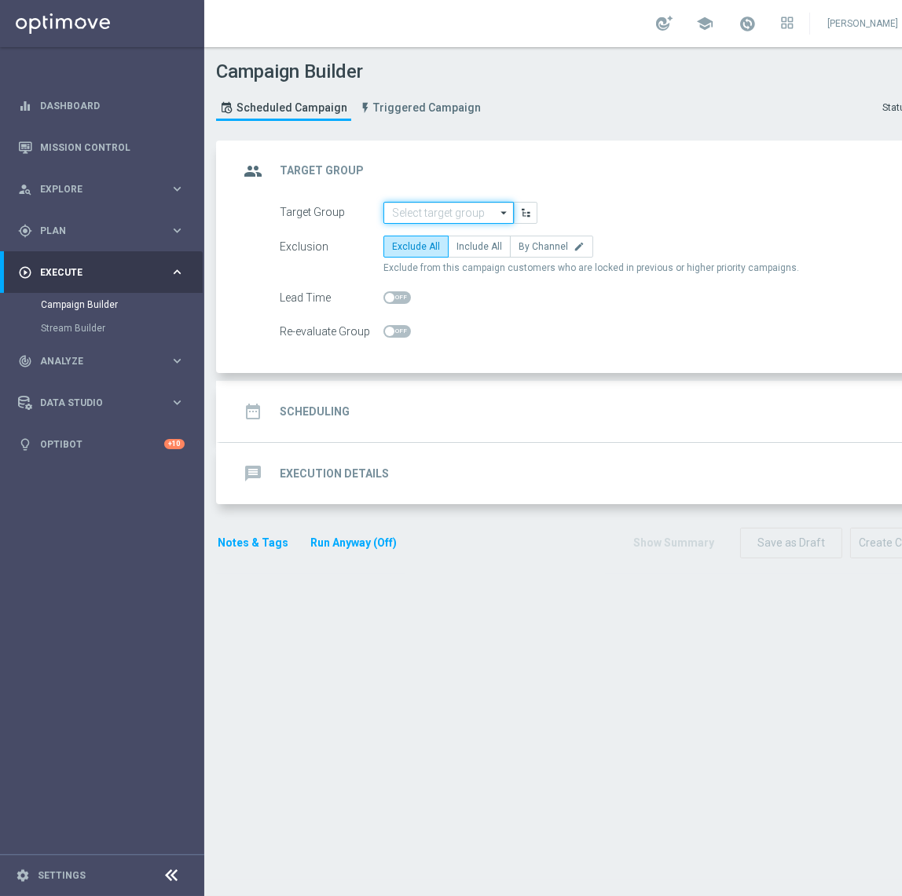
click at [442, 215] on input at bounding box center [448, 213] width 130 height 22
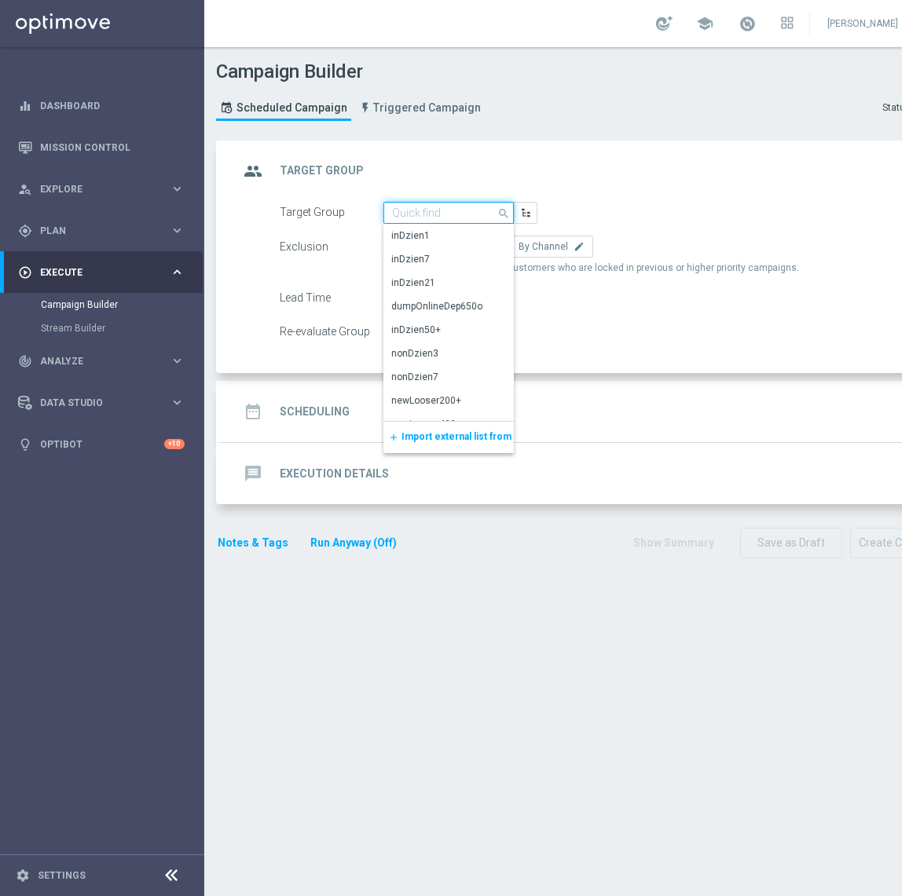
paste input "D_ALL_TARGET_CASHBACK_US OPEN 50% 300_240825"
click at [455, 215] on input "D_ALL_TARGET_CASHBACK_US OPEN 50% 300_240825" at bounding box center [448, 213] width 130 height 22
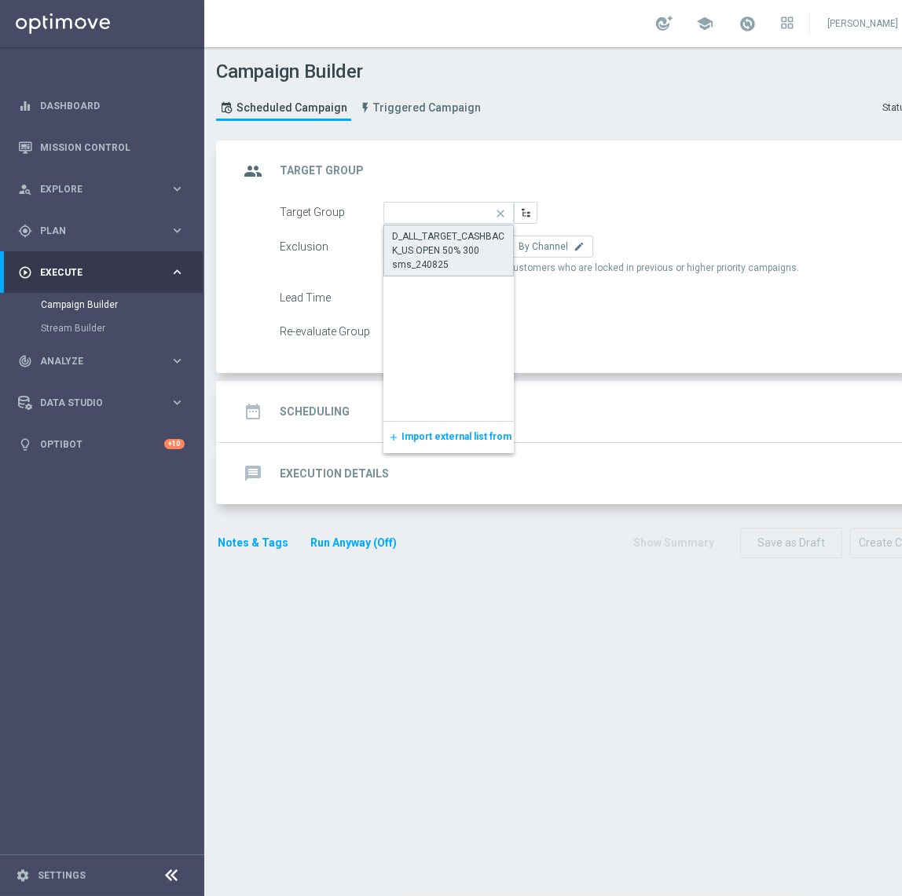
click at [469, 240] on div "D_ALL_TARGET_CASHBACK_US OPEN 50% 300 sms_240825" at bounding box center [448, 250] width 113 height 42
type input "D_ALL_TARGET_CASHBACK_US OPEN 50% 300 sms_240825"
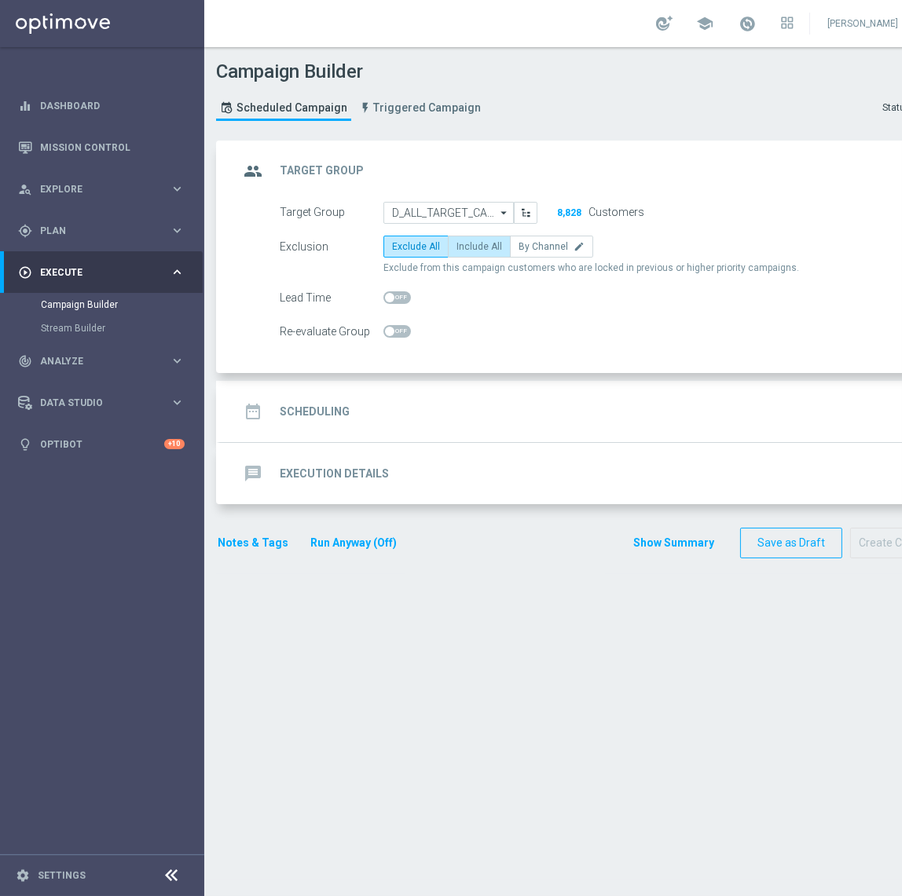
click at [462, 251] on label "Include All" at bounding box center [479, 247] width 63 height 22
click at [462, 251] on input "Include All" at bounding box center [461, 249] width 10 height 10
radio input "true"
click at [401, 330] on span at bounding box center [396, 331] width 27 height 13
click at [401, 330] on input "checkbox" at bounding box center [396, 331] width 27 height 13
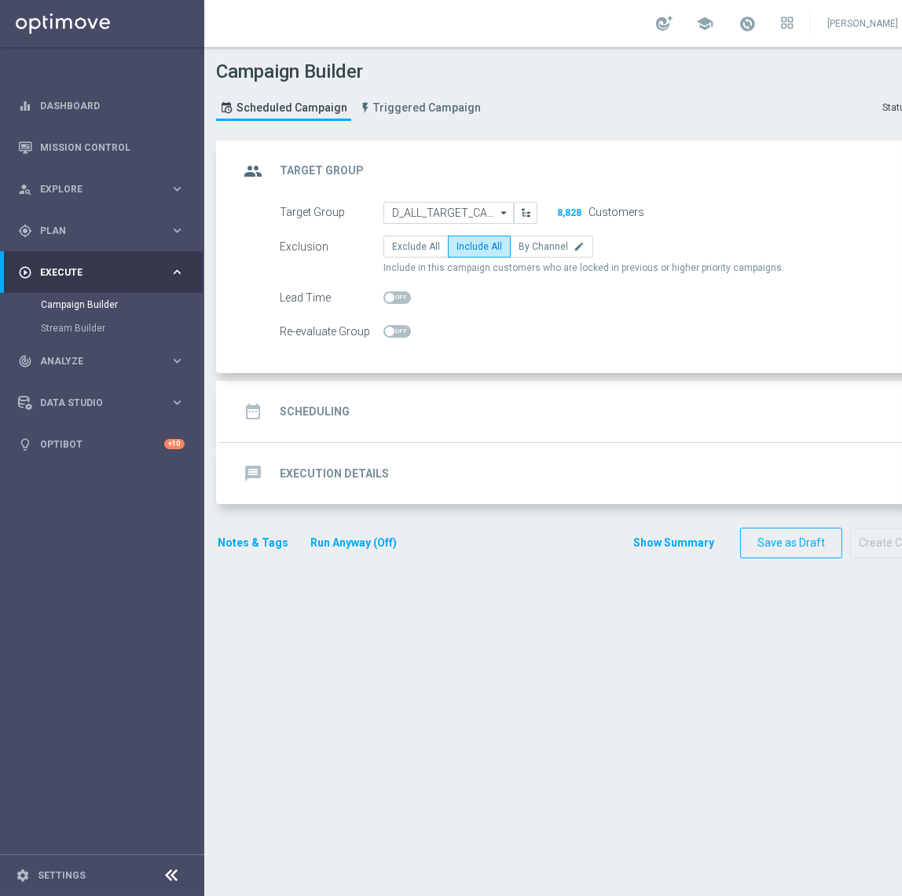
checkbox input "true"
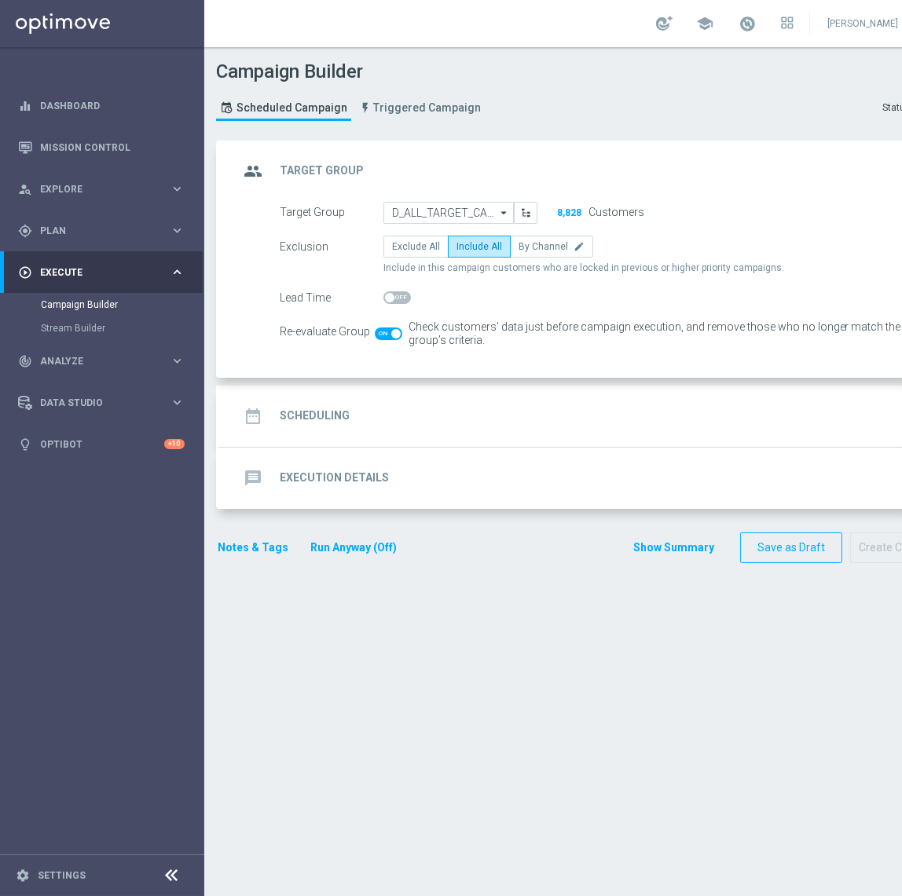
click at [417, 424] on div "date_range Scheduling keyboard_arrow_down" at bounding box center [587, 416] width 697 height 30
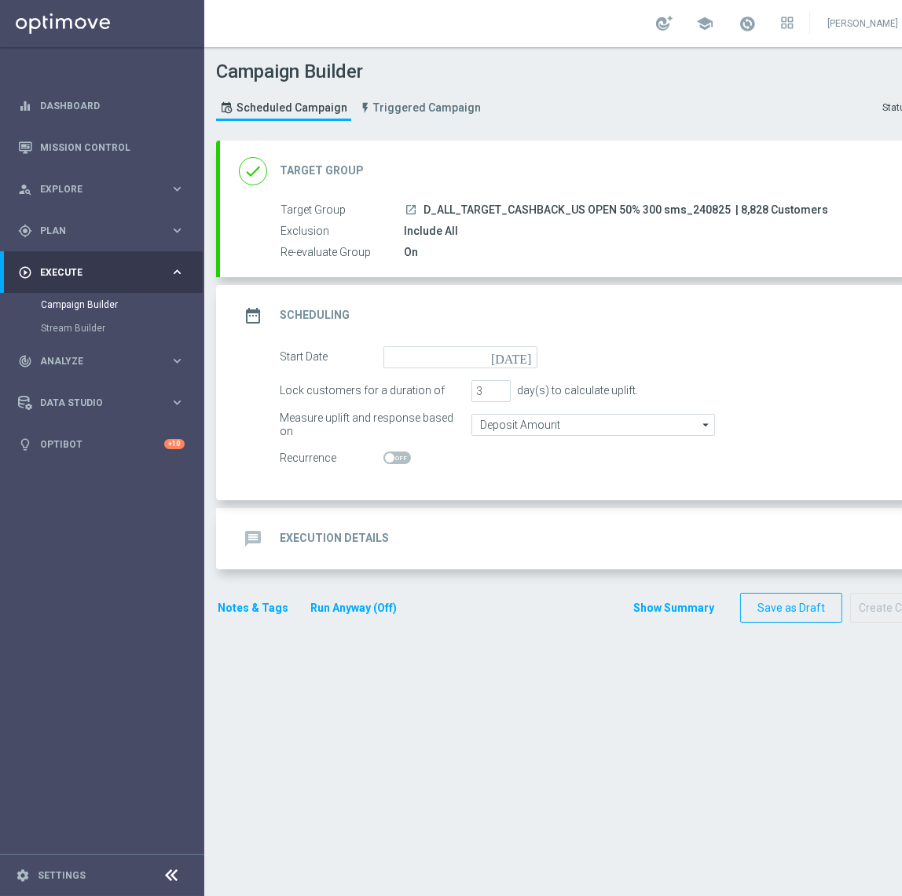
drag, startPoint x: 722, startPoint y: 211, endPoint x: 417, endPoint y: 209, distance: 304.7
click at [417, 209] on div "launch D_ALL_TARGET_CASHBACK_US OPEN 50% 300 sms_240825 | 8,828 Customers" at bounding box center [664, 210] width 520 height 16
copy div "D_ALL_TARGET_CASHBACK_US OPEN 50% 300 sms_240825"
click at [411, 358] on input at bounding box center [460, 357] width 154 height 22
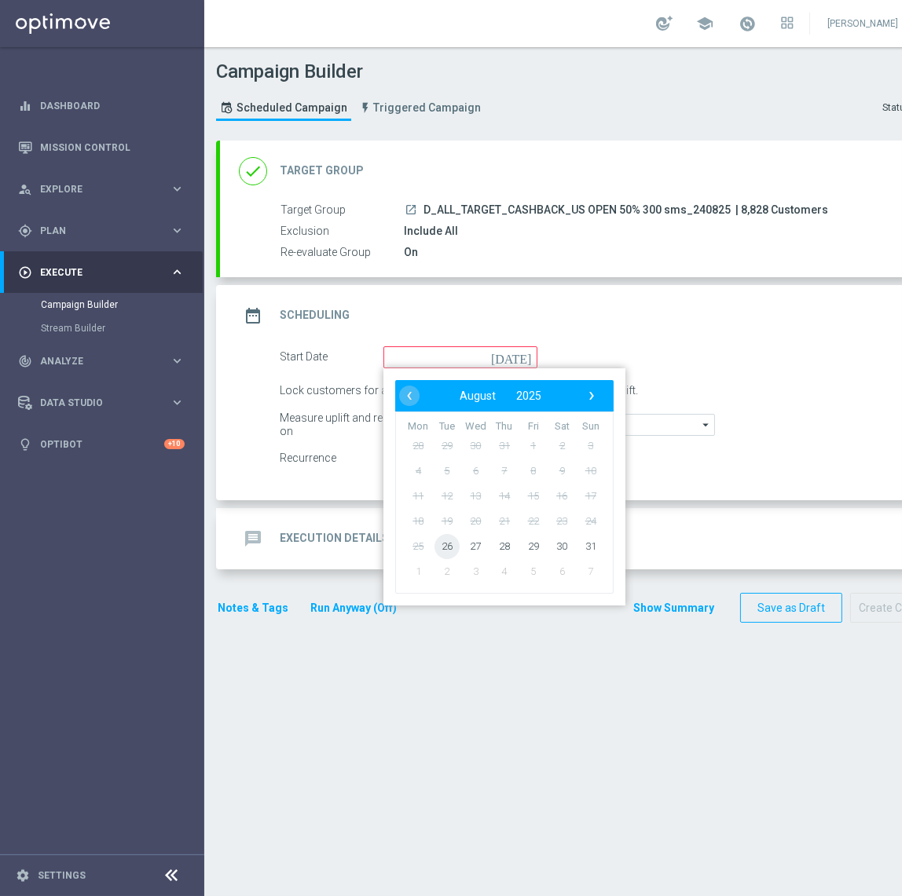
click at [451, 547] on span "26" at bounding box center [446, 545] width 25 height 25
type input "26 Aug 2025"
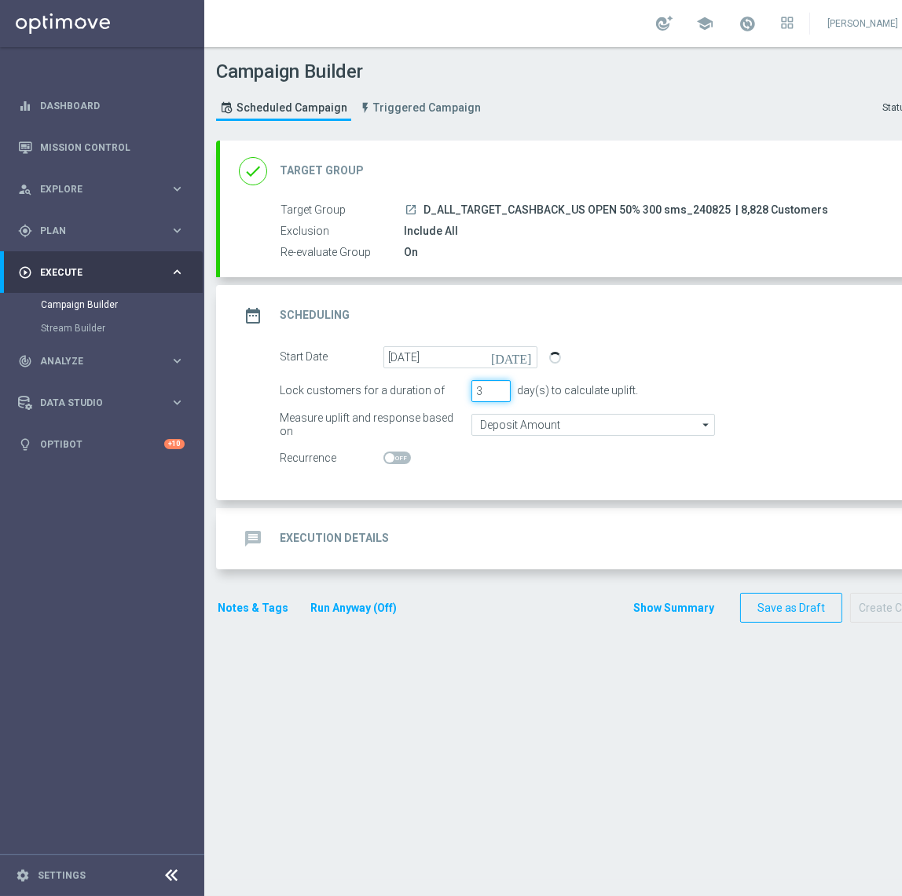
click at [489, 394] on input "3" at bounding box center [490, 391] width 39 height 22
click at [496, 393] on input "2" at bounding box center [490, 391] width 39 height 22
type input "1"
click at [496, 393] on input "1" at bounding box center [490, 391] width 39 height 22
click at [499, 419] on input "Deposit Amount" at bounding box center [592, 425] width 243 height 22
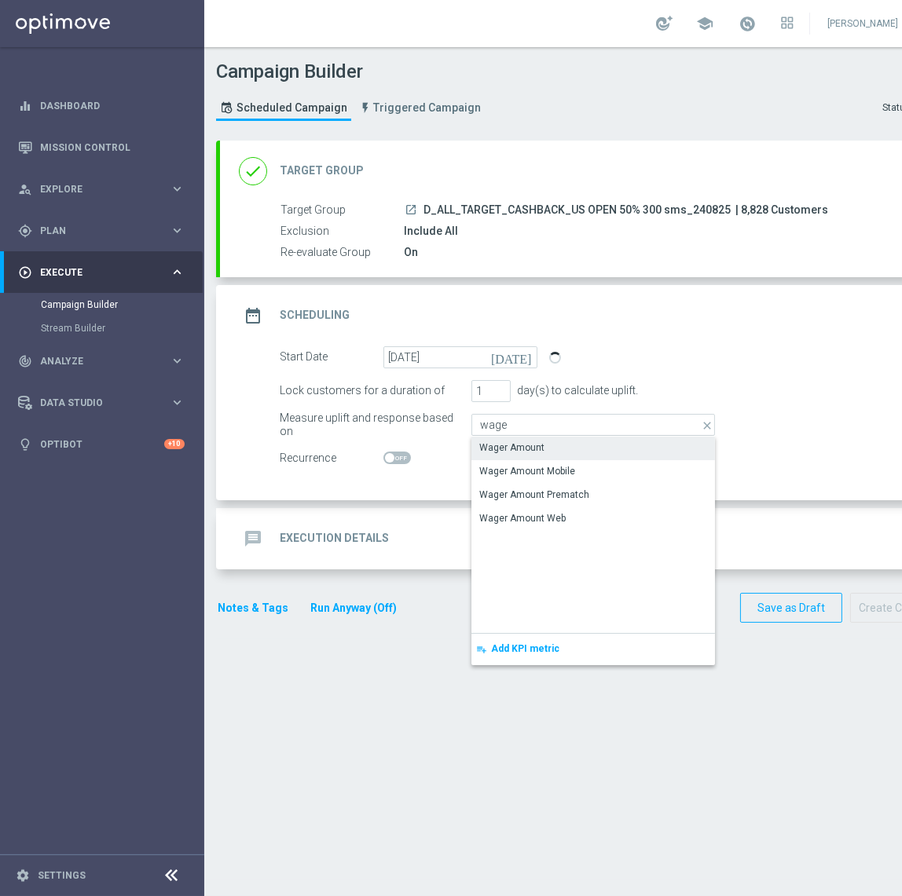
click at [498, 442] on div "Wager Amount" at bounding box center [511, 448] width 65 height 14
type input "Wager Amount"
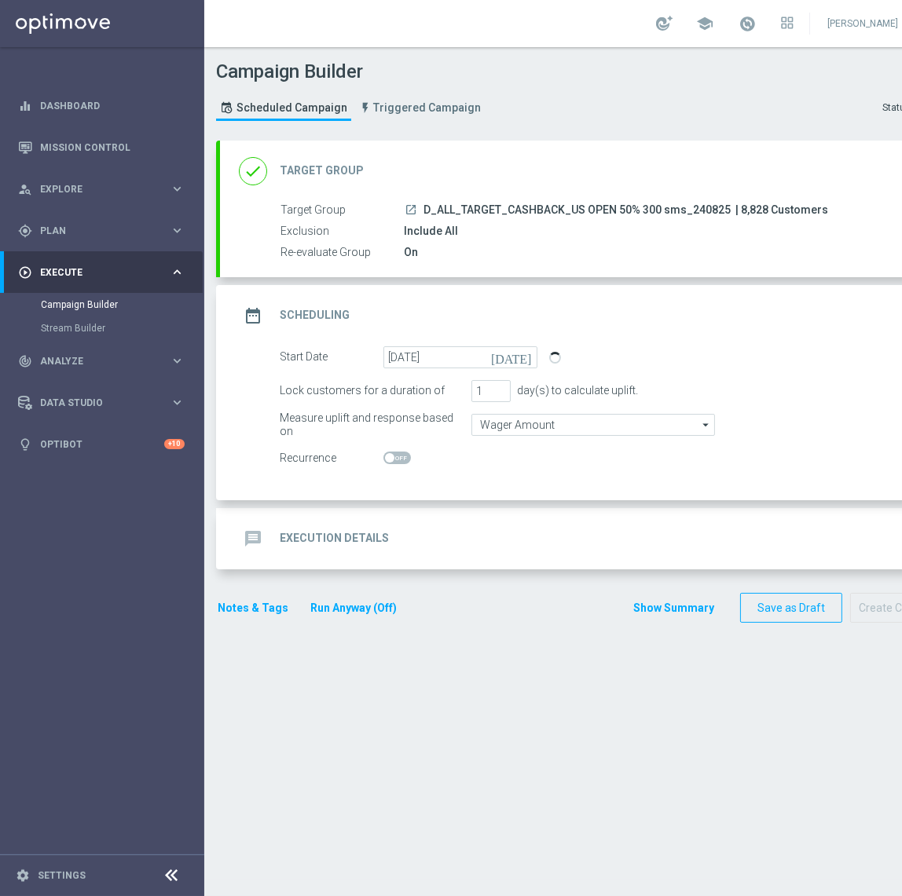
click at [369, 551] on div "message Execution Details keyboard_arrow_down" at bounding box center [587, 539] width 697 height 30
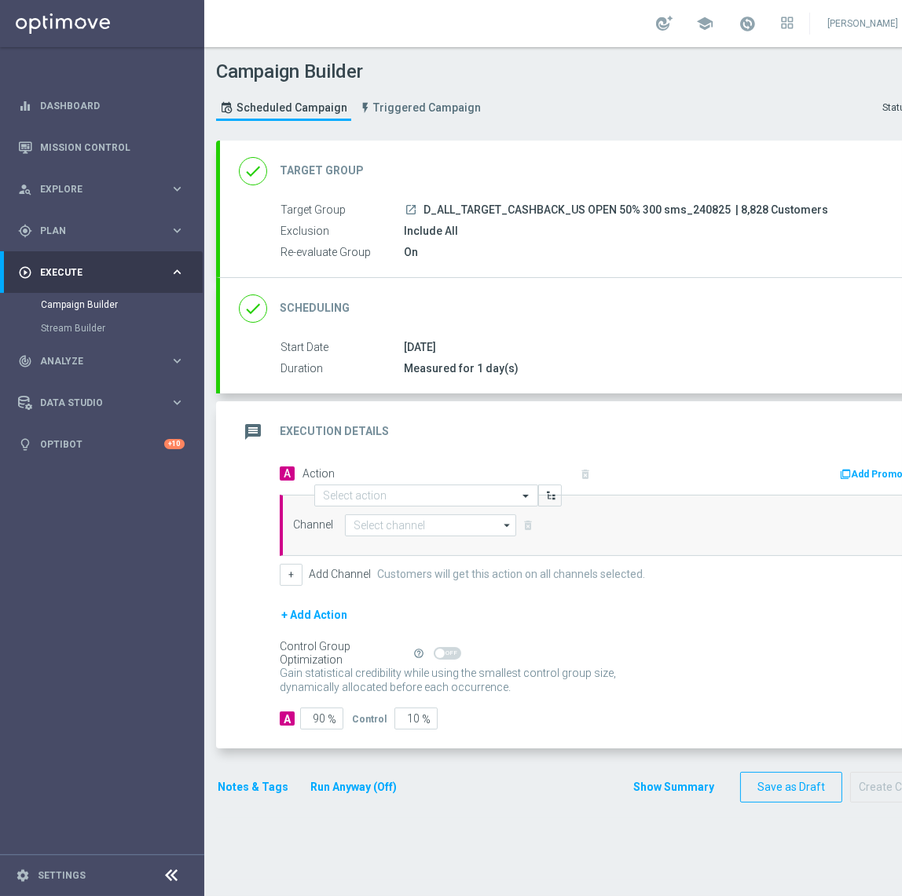
drag, startPoint x: 421, startPoint y: 210, endPoint x: 722, endPoint y: 205, distance: 301.6
click at [722, 205] on div "launch D_ALL_TARGET_CASHBACK_US OPEN 50% 300 sms_240825 | 8,828 Customers" at bounding box center [664, 210] width 520 height 16
copy span "D_ALL_TARGET_CASHBACK_US OPEN 50% 300 sms_240825"
click at [354, 505] on div "Channel arrow_drop_down Show Selected 0 of 22 Target group only SMS" at bounding box center [605, 525] width 650 height 61
click at [356, 499] on input "text" at bounding box center [410, 495] width 175 height 13
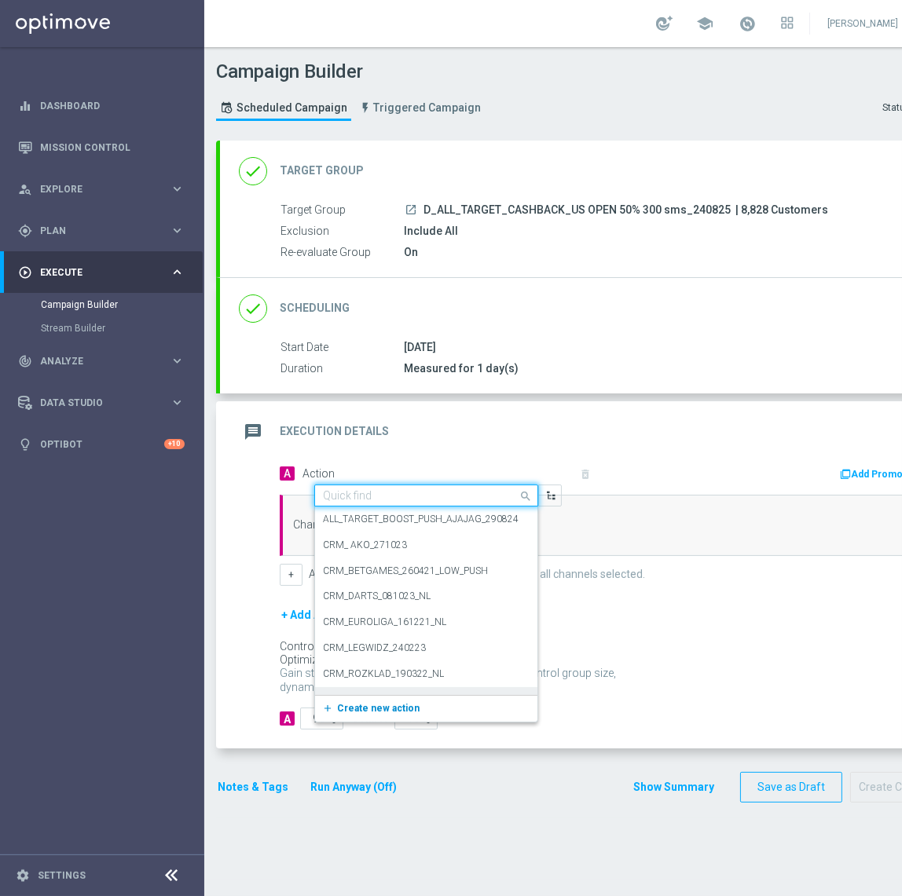
click at [358, 703] on span "Create new action" at bounding box center [378, 708] width 82 height 11
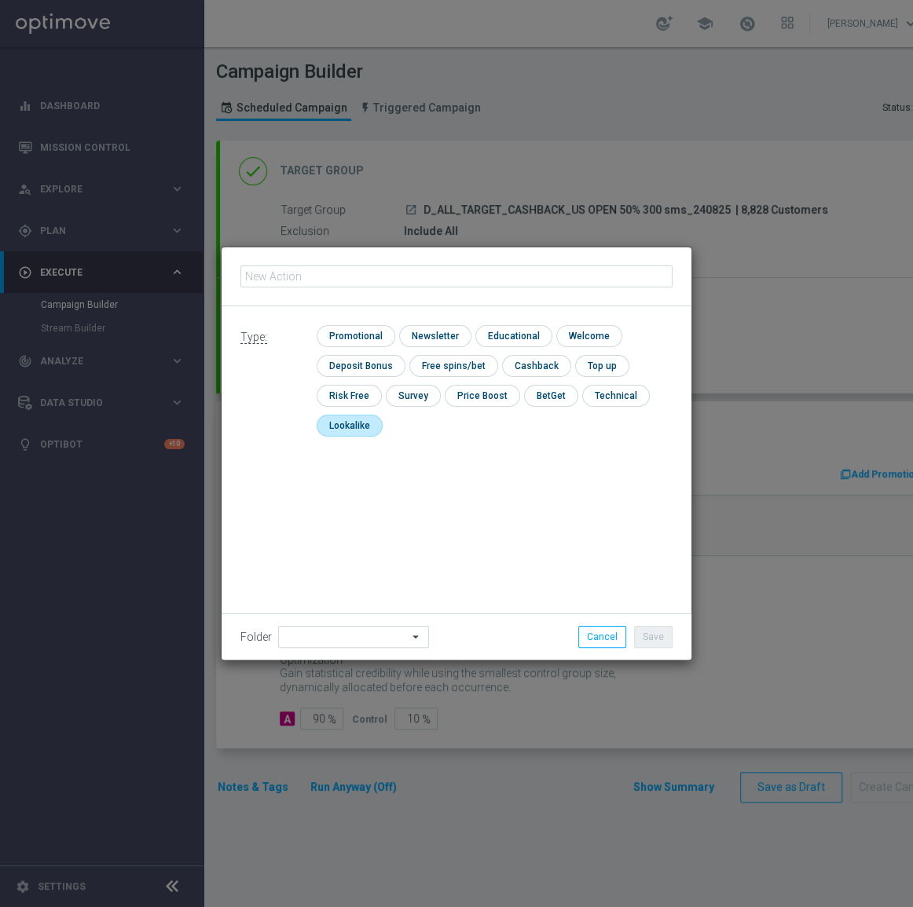
type input "D_ALL_TARGET_CASHBACK_US OPEN 50% 300 sms_240825"
click at [359, 334] on input "checkbox" at bounding box center [353, 335] width 75 height 21
checkbox input "true"
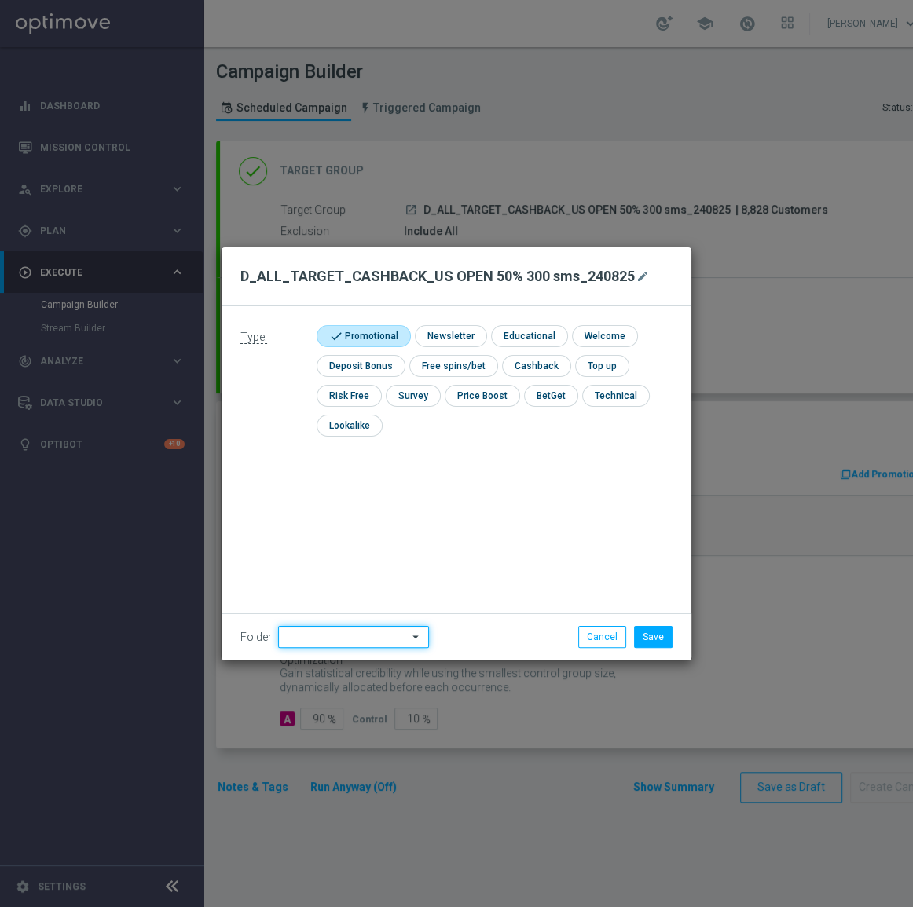
click at [316, 631] on input at bounding box center [353, 637] width 151 height 22
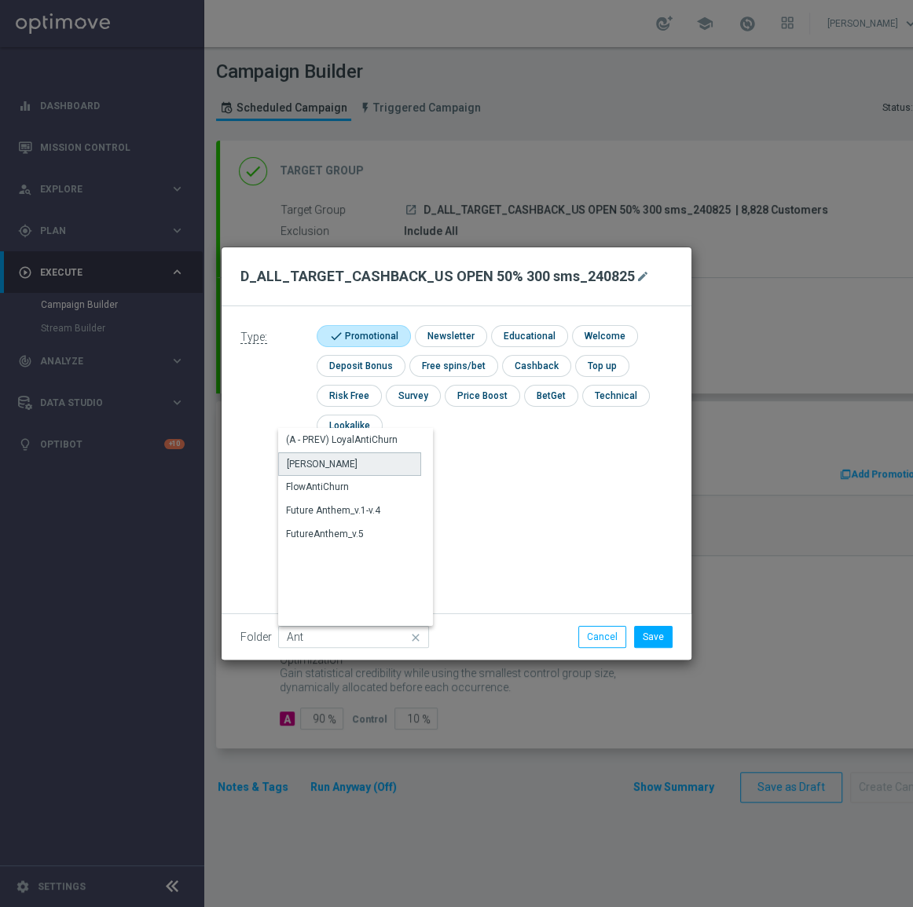
click at [340, 464] on div "Antoni L." at bounding box center [349, 464] width 143 height 24
type input "Antoni L."
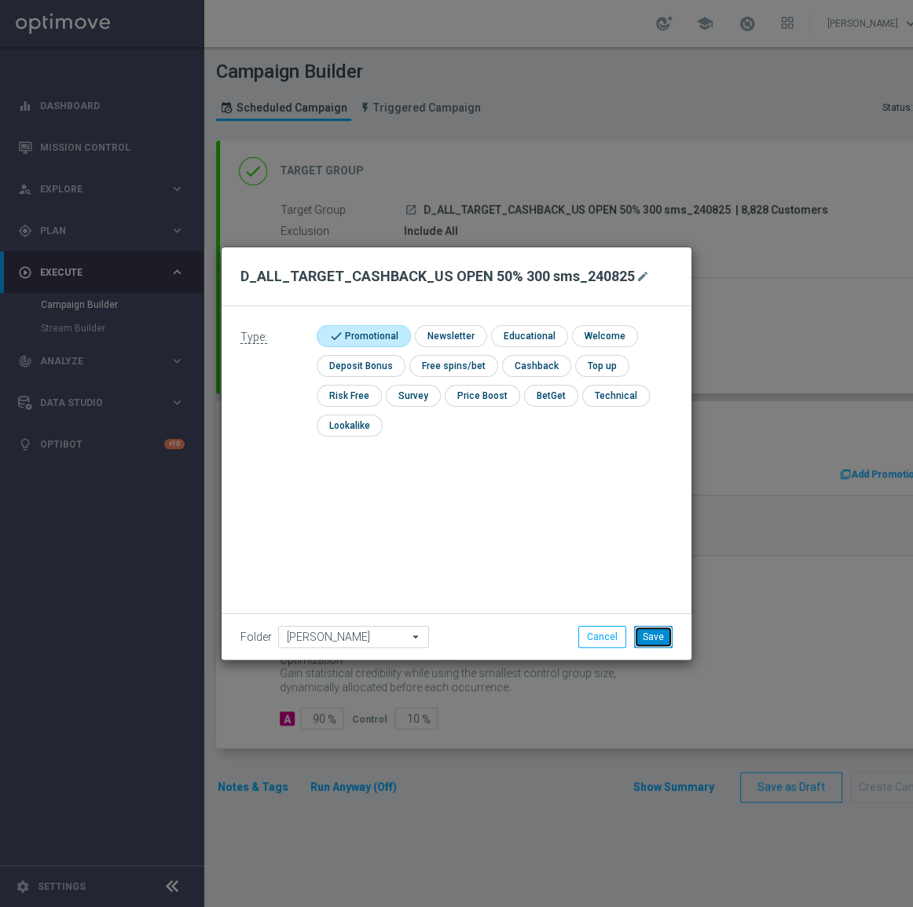
click at [655, 631] on button "Save" at bounding box center [653, 637] width 38 height 22
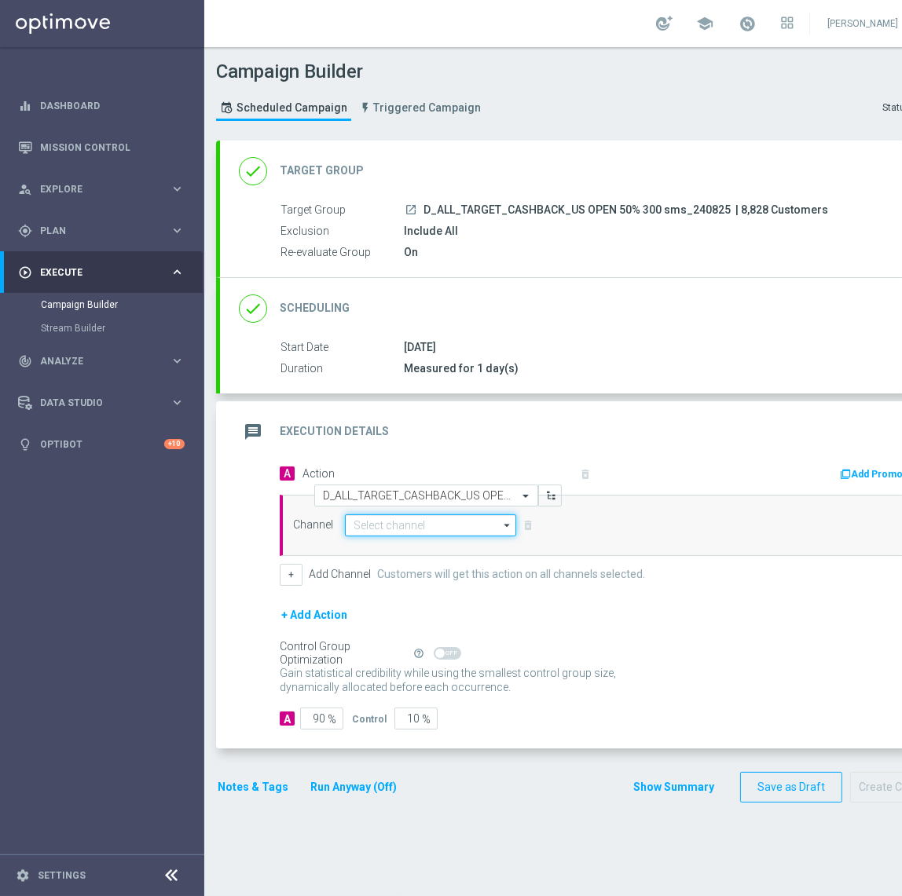
click at [412, 526] on input at bounding box center [430, 525] width 171 height 22
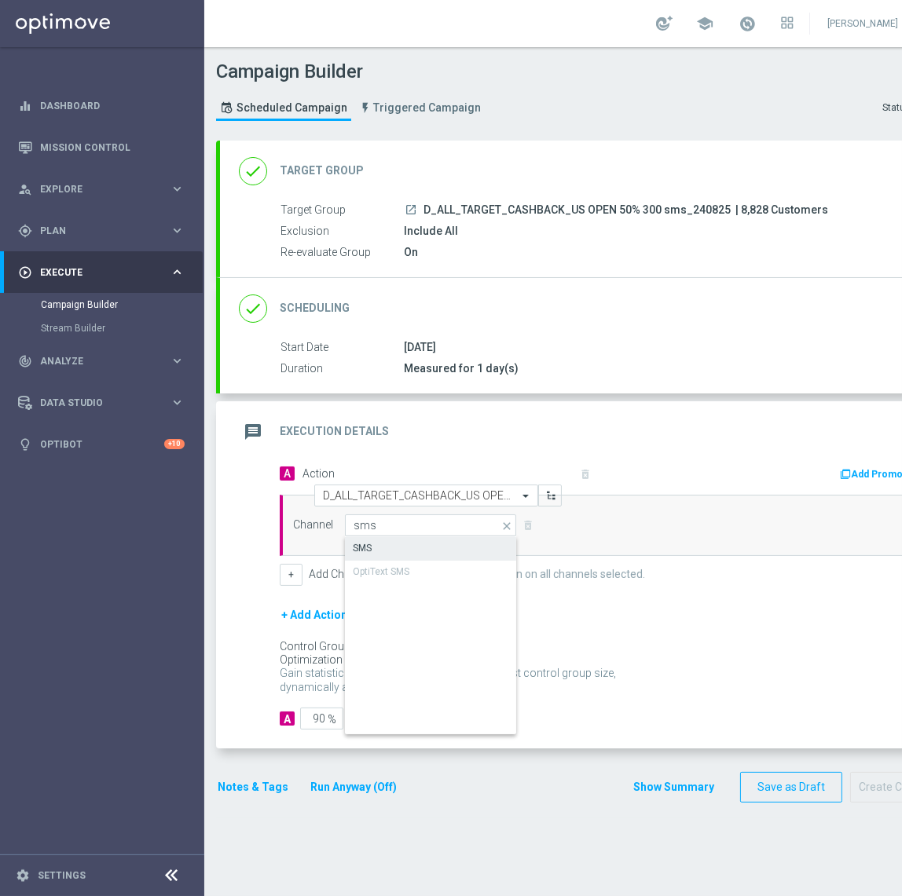
click at [408, 550] on div "SMS" at bounding box center [431, 548] width 173 height 22
type input "SMS"
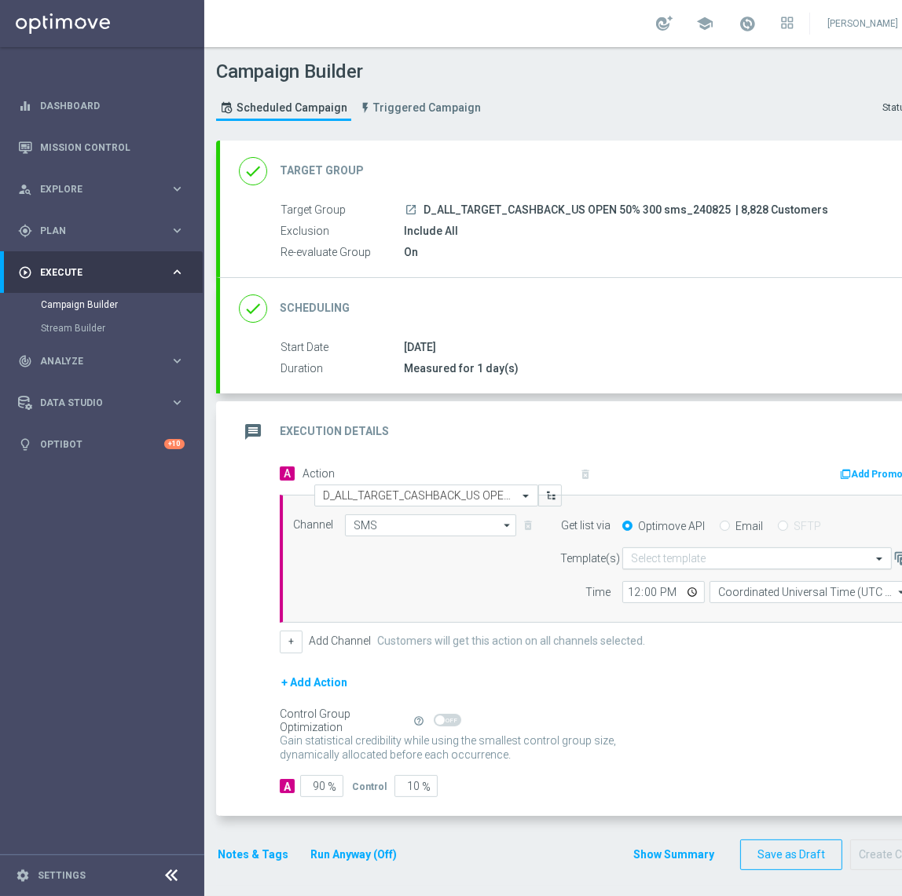
click at [645, 554] on input "text" at bounding box center [741, 558] width 221 height 13
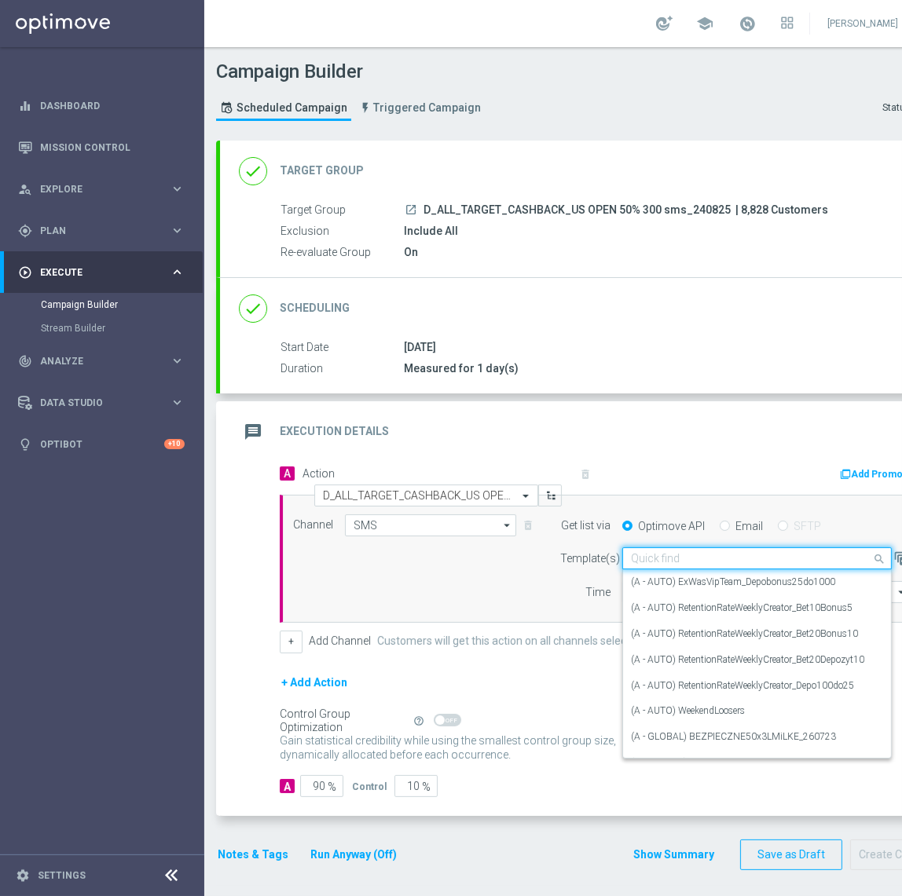
paste input "D_ALL_TARGET_CASHBACK_US OPEN 50% 300 sms_240825"
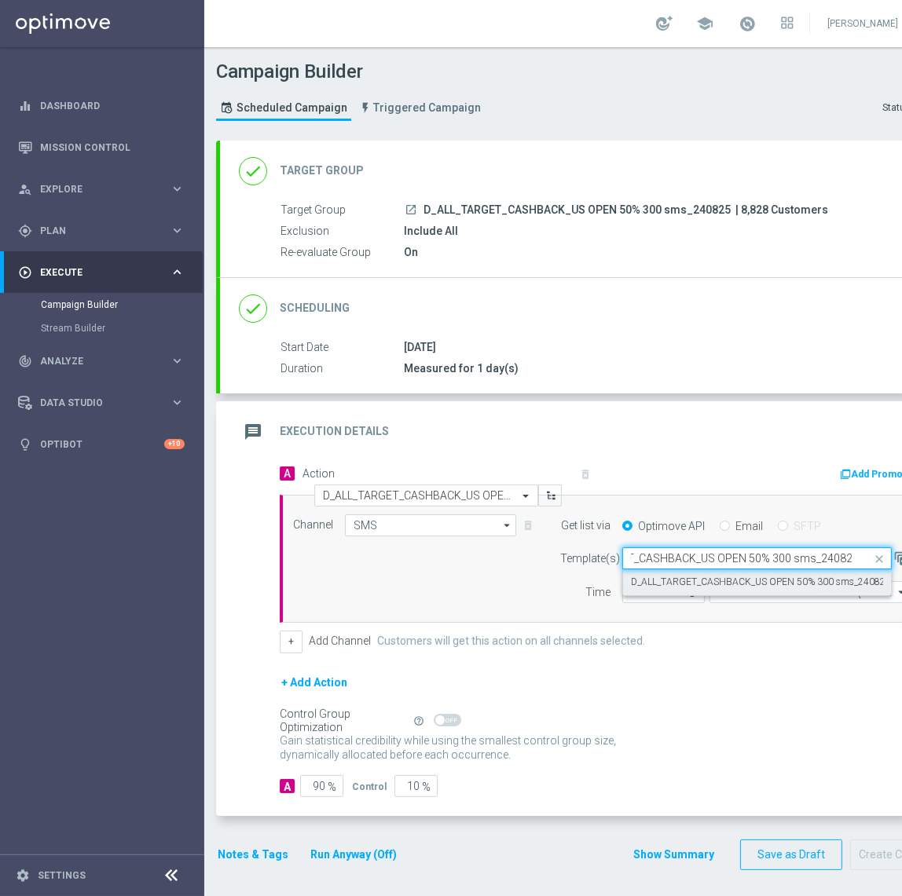
click at [685, 583] on label "D_ALL_TARGET_CASHBACK_US OPEN 50% 300 sms_240825" at bounding box center [761, 582] width 260 height 13
type input "D_ALL_TARGET_CASHBACK_US OPEN 50% 300 sms_240825"
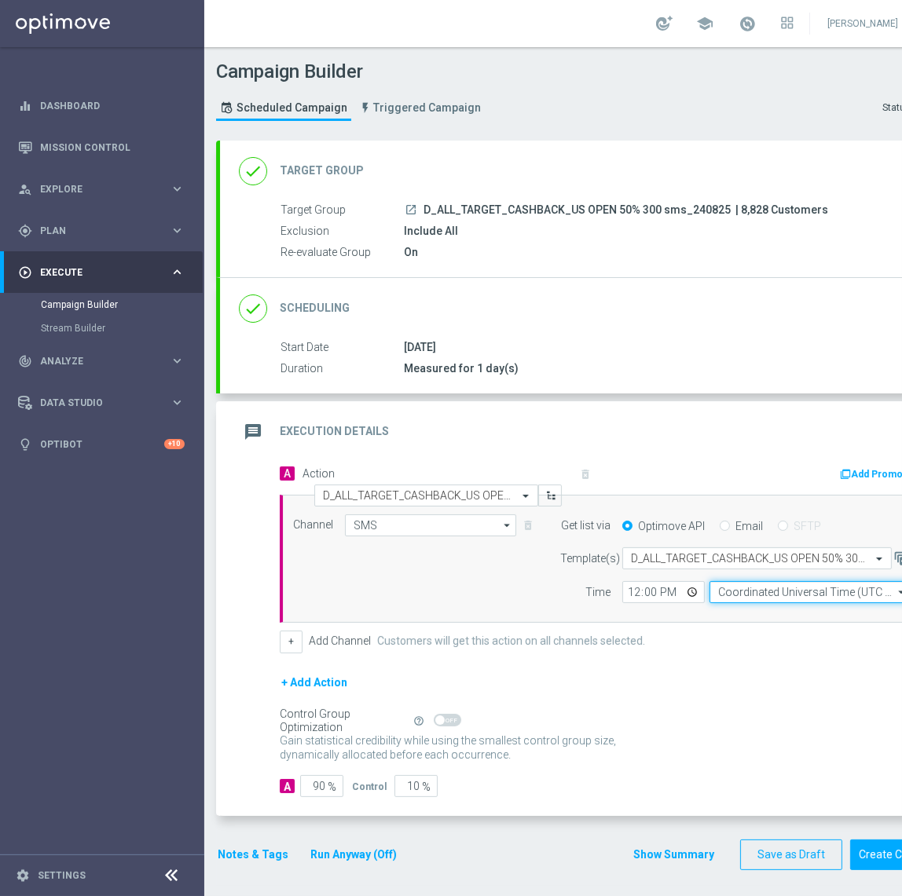
click at [761, 592] on input "Coordinated Universal Time (UTC 00:00)" at bounding box center [809, 592] width 201 height 22
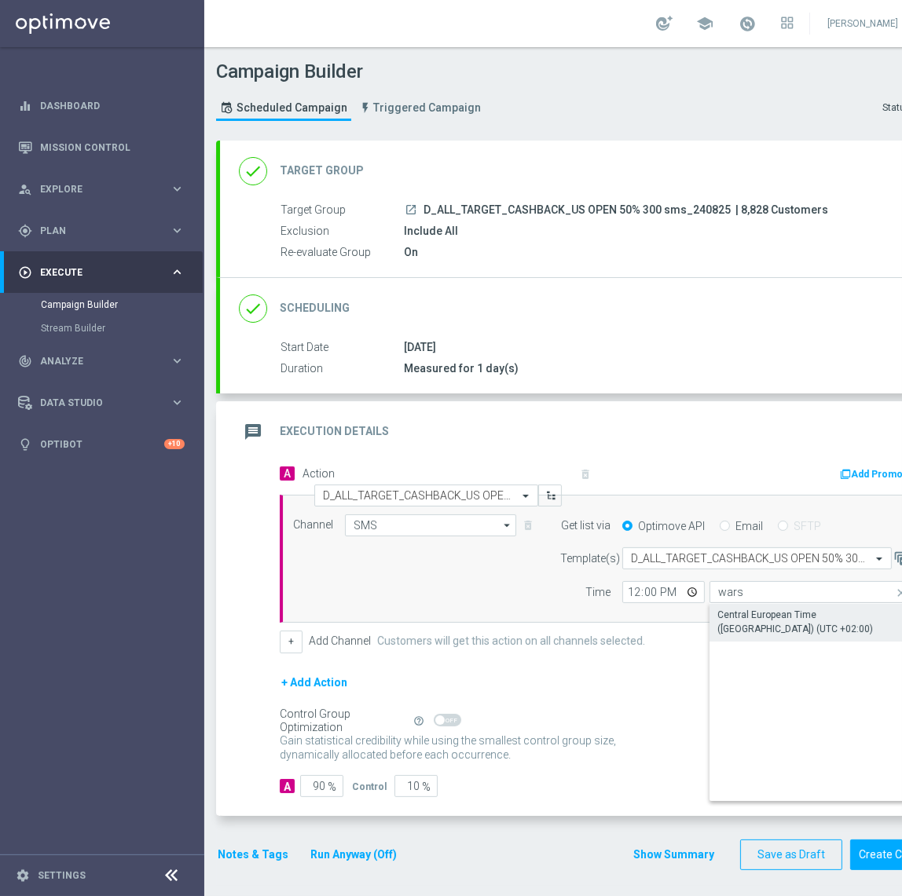
click at [735, 631] on div "Central European Time (Warsaw) (UTC +02:00)" at bounding box center [809, 622] width 185 height 28
type input "Central European Time (Warsaw) (UTC +02:00)"
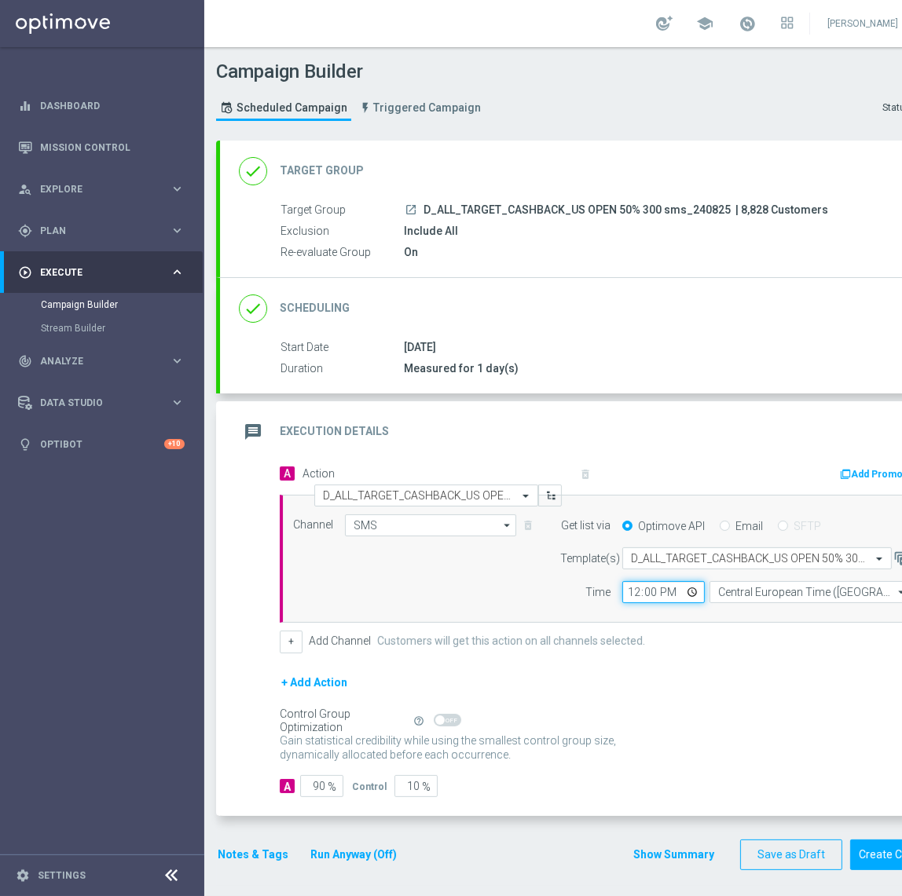
click at [632, 593] on input "12:00" at bounding box center [663, 592] width 82 height 22
type input "16:11"
click at [301, 777] on input "90" at bounding box center [321, 786] width 43 height 22
click at [327, 794] on input "90" at bounding box center [321, 786] width 43 height 22
click at [311, 780] on input "90" at bounding box center [321, 786] width 43 height 22
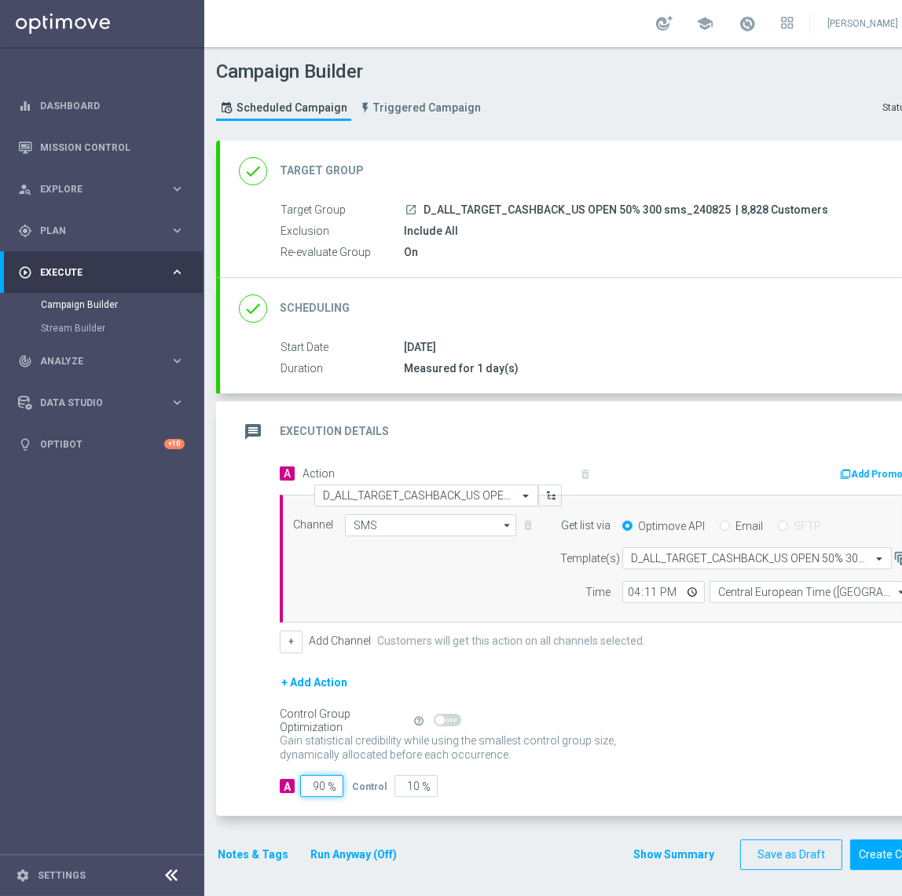
click at [311, 780] on input "90" at bounding box center [321, 786] width 43 height 22
type input "95"
type input "5"
type input "95"
click at [259, 847] on button "Notes & Tags" at bounding box center [253, 855] width 74 height 20
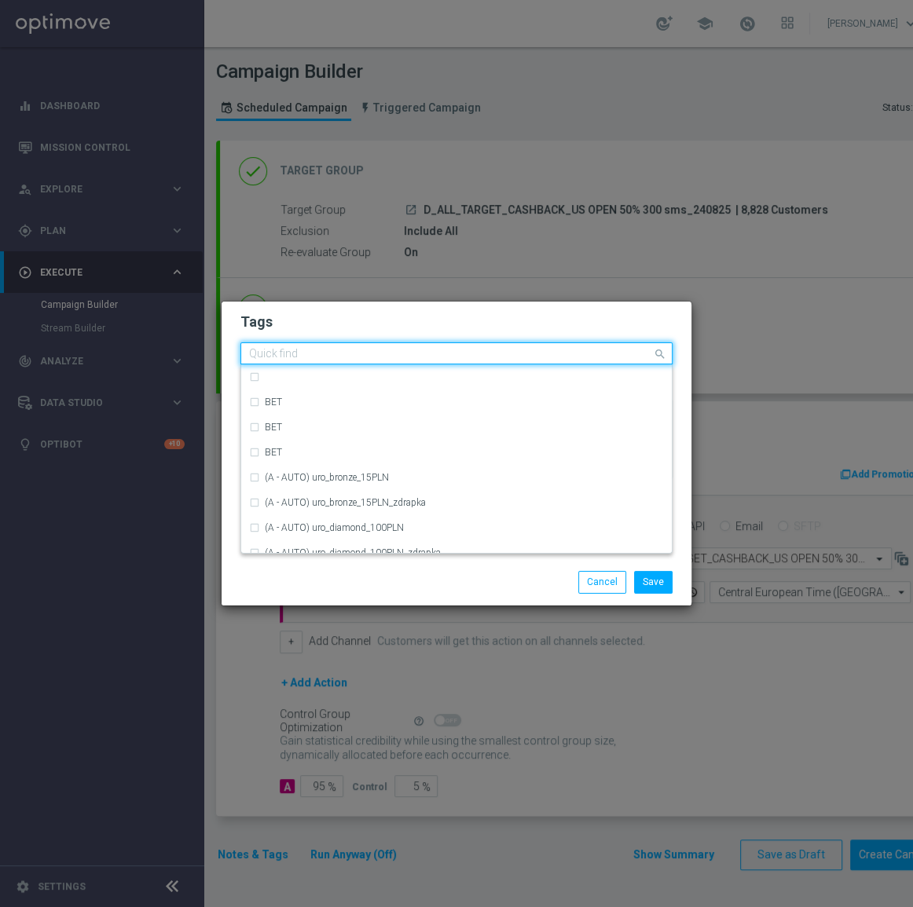
click at [356, 346] on div "Quick find" at bounding box center [446, 354] width 411 height 20
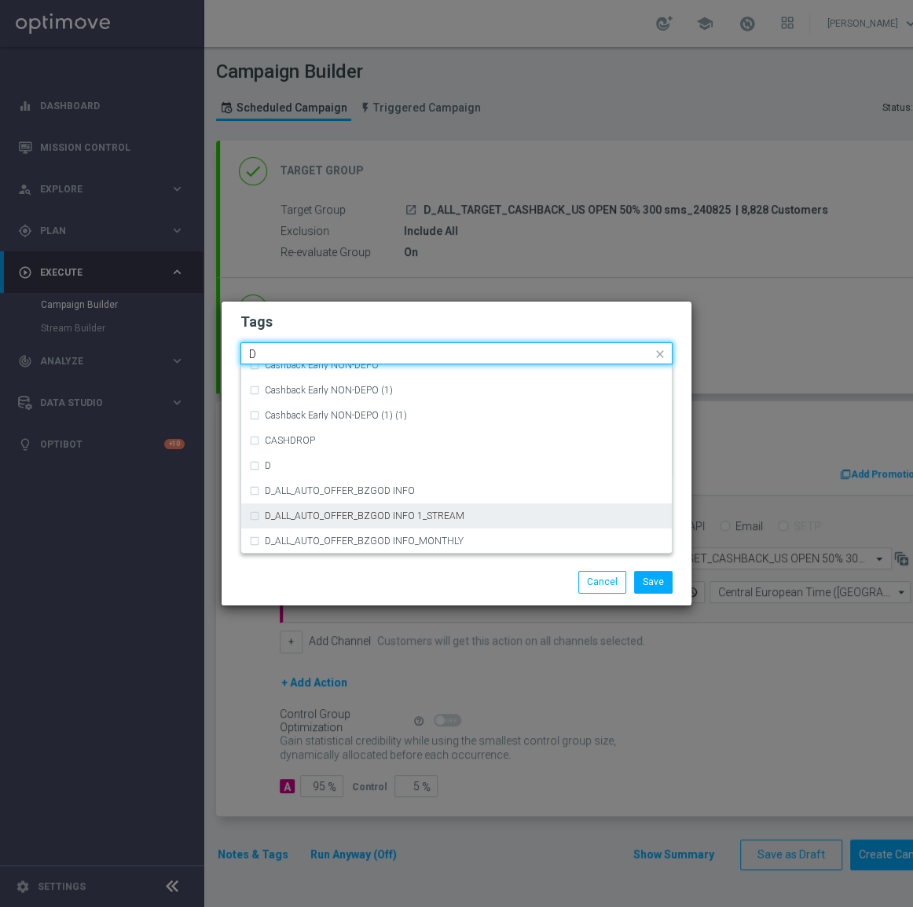
scroll to position [1713, 0]
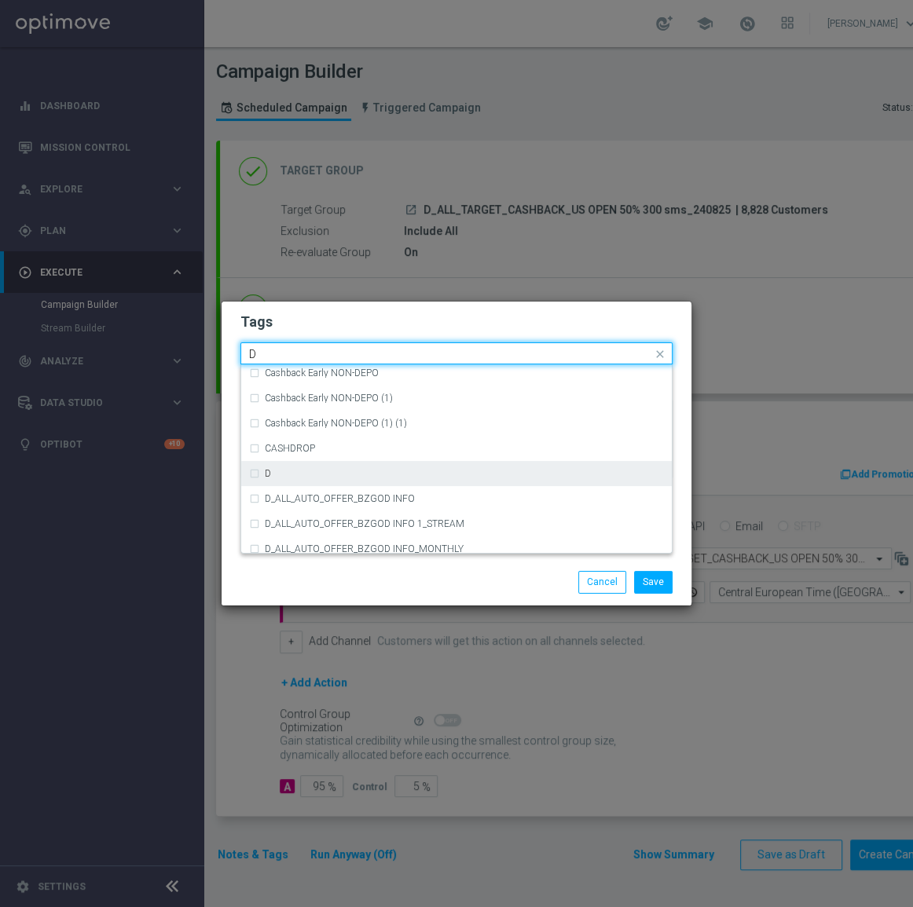
click at [320, 472] on div "D" at bounding box center [464, 473] width 399 height 9
type input "D"
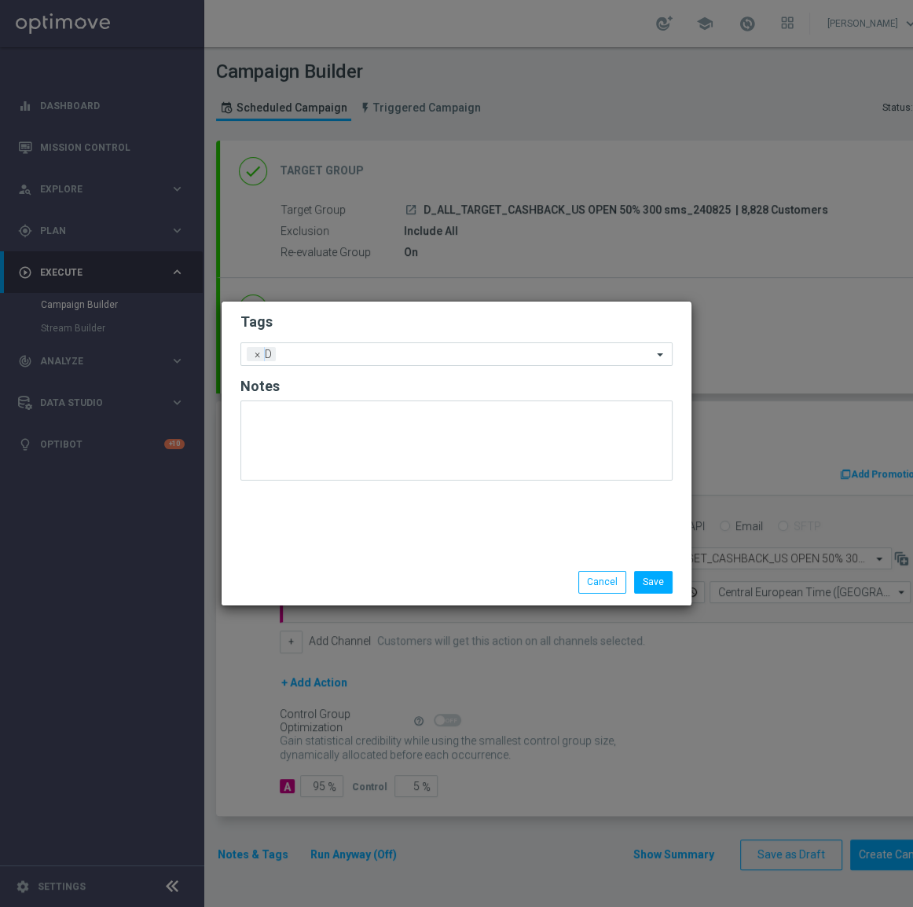
click at [347, 573] on div "Save Cancel" at bounding box center [456, 582] width 455 height 22
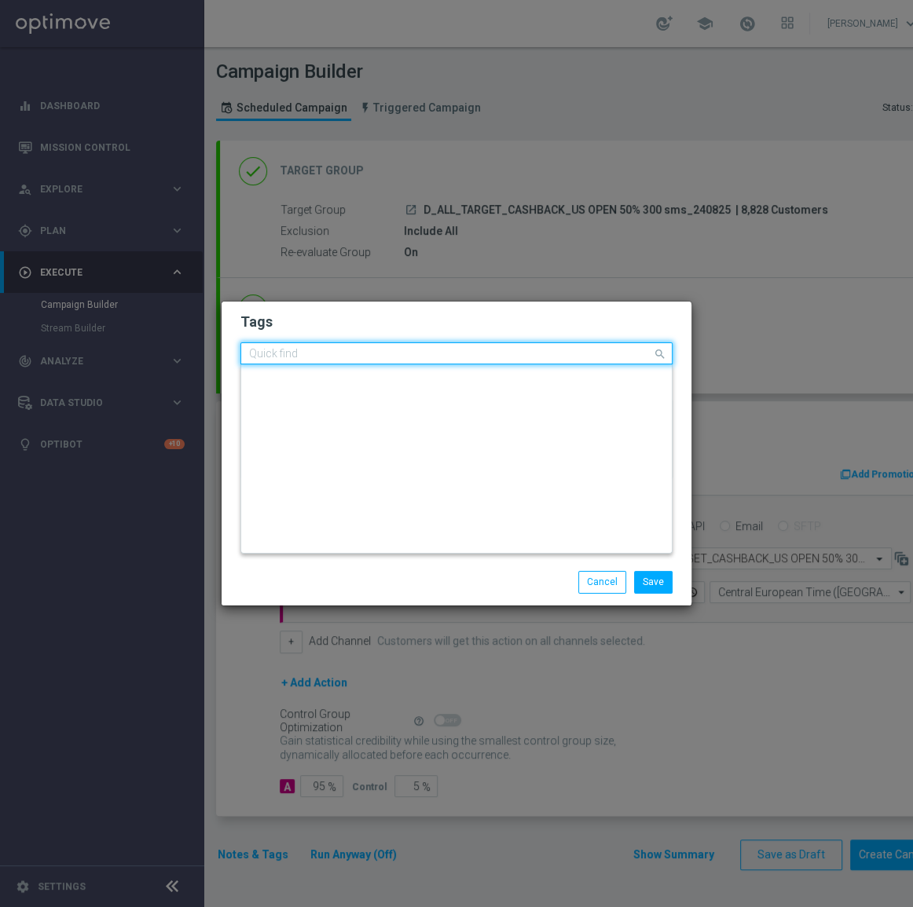
click at [365, 350] on input "text" at bounding box center [450, 354] width 403 height 13
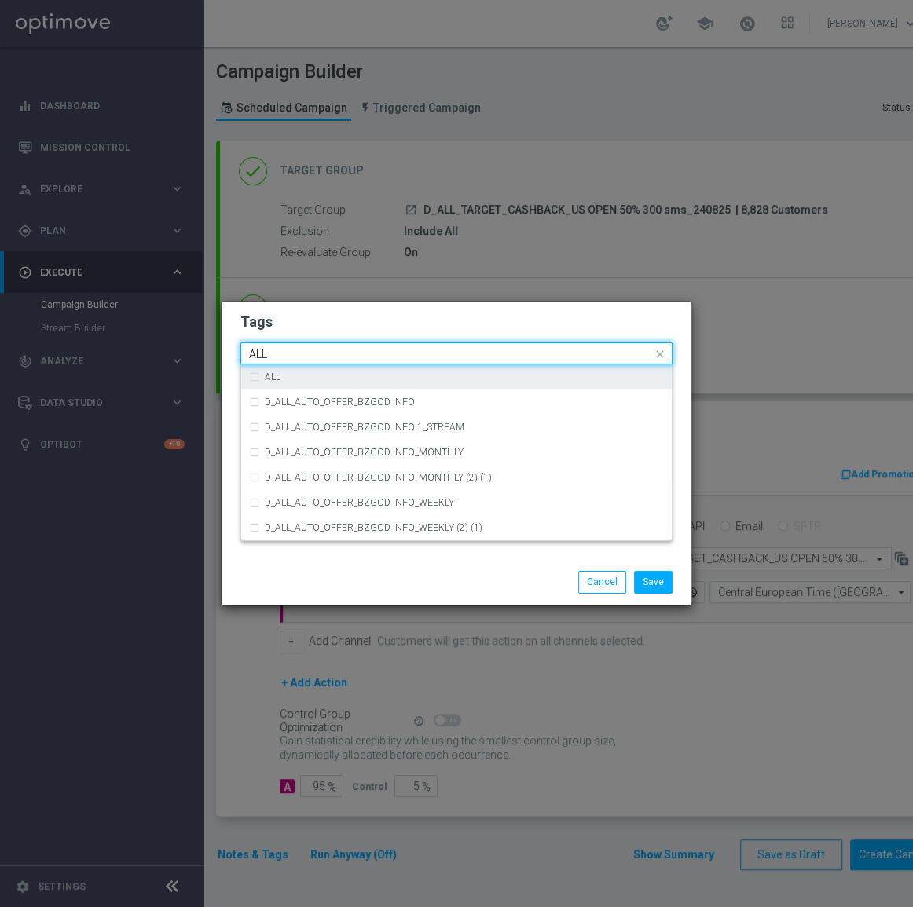
click at [338, 373] on div "ALL" at bounding box center [464, 376] width 399 height 9
click at [338, 360] on input "ALL" at bounding box center [450, 354] width 403 height 13
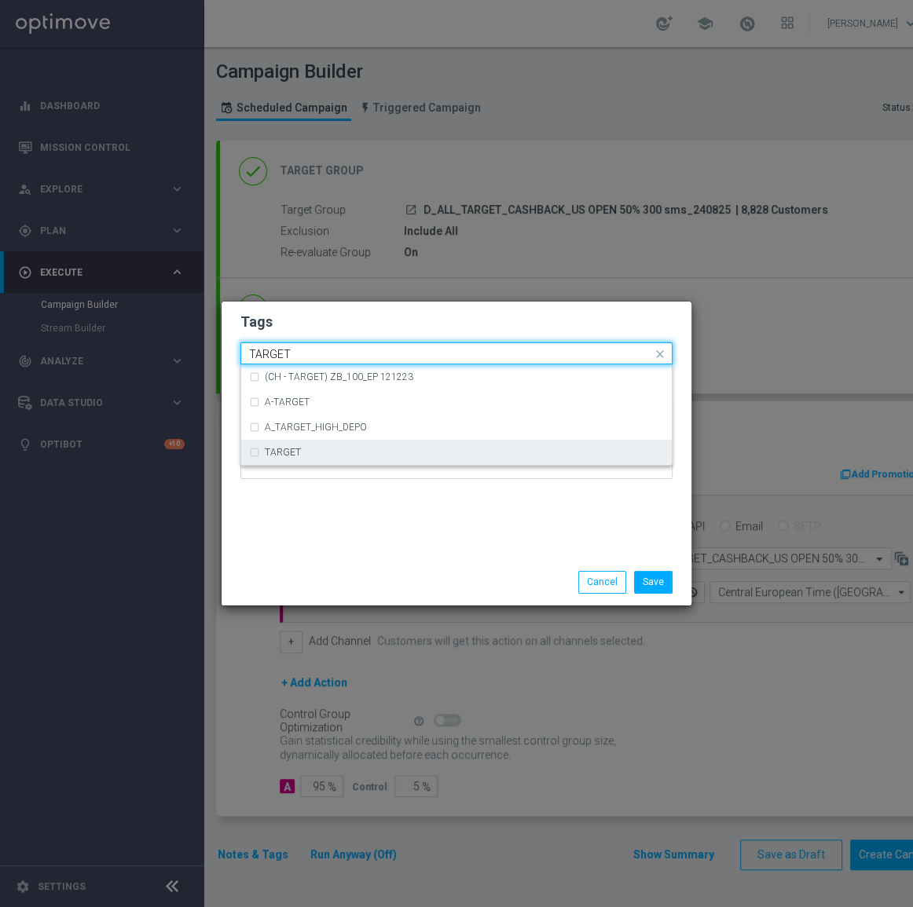
click at [286, 450] on label "TARGET" at bounding box center [283, 452] width 36 height 9
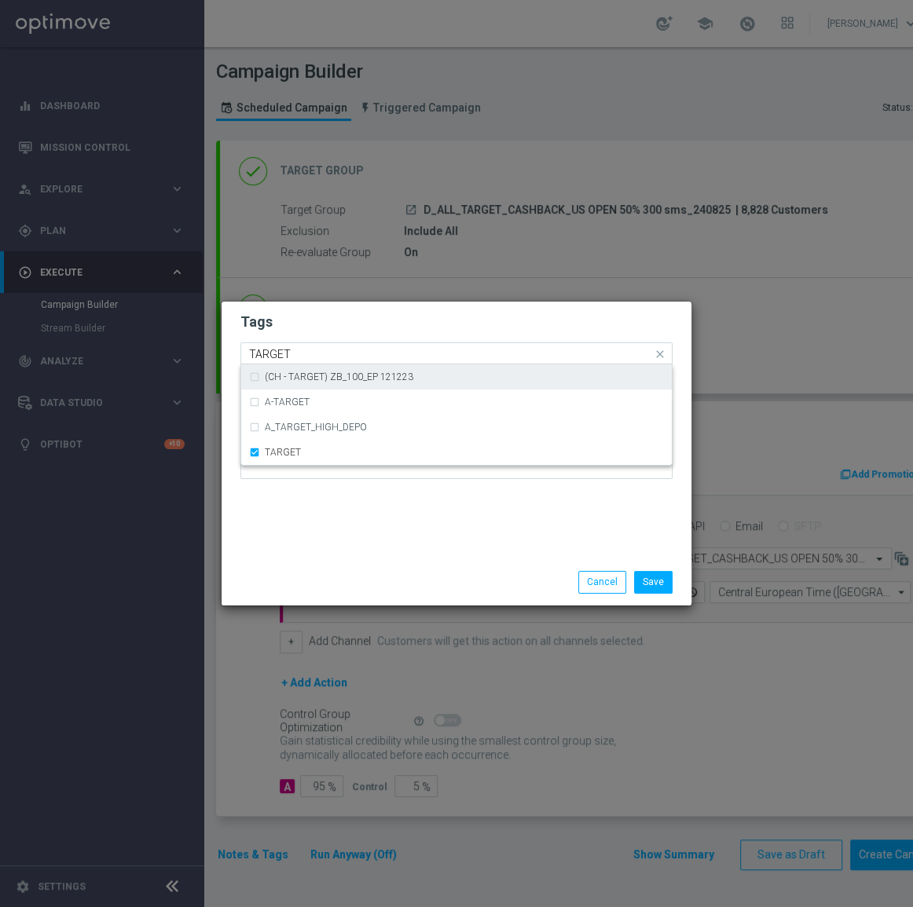
click at [336, 357] on input "TARGET" at bounding box center [450, 354] width 403 height 13
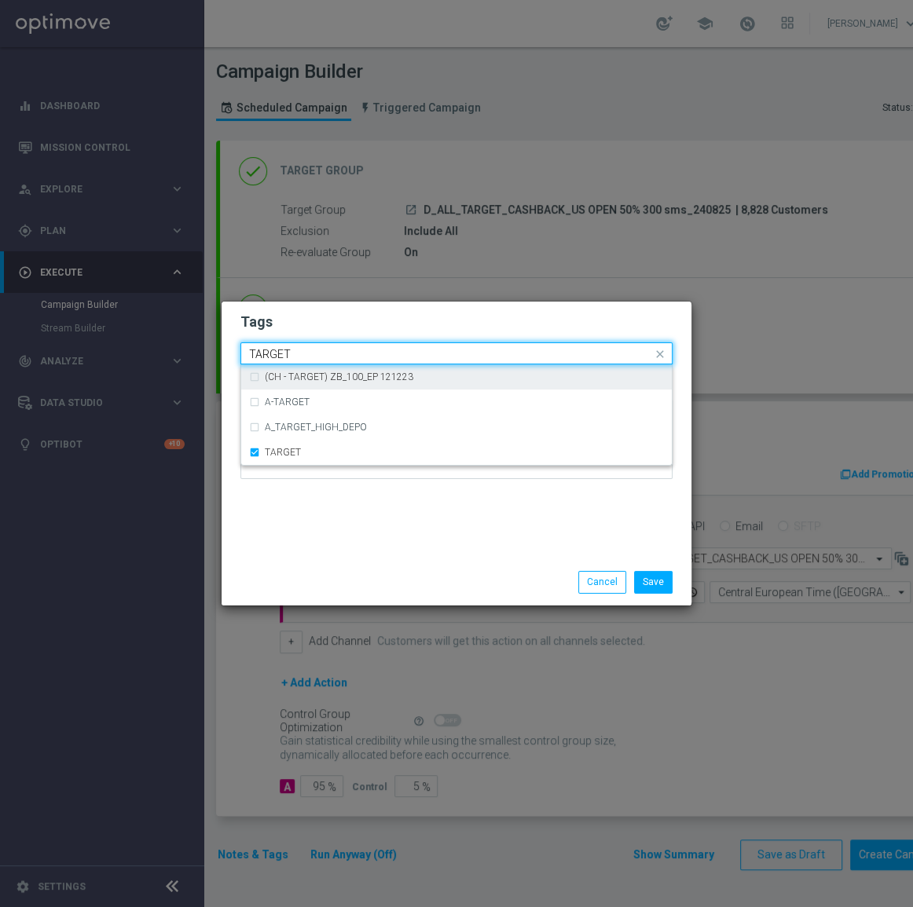
click at [336, 355] on input "TARGET" at bounding box center [450, 354] width 403 height 13
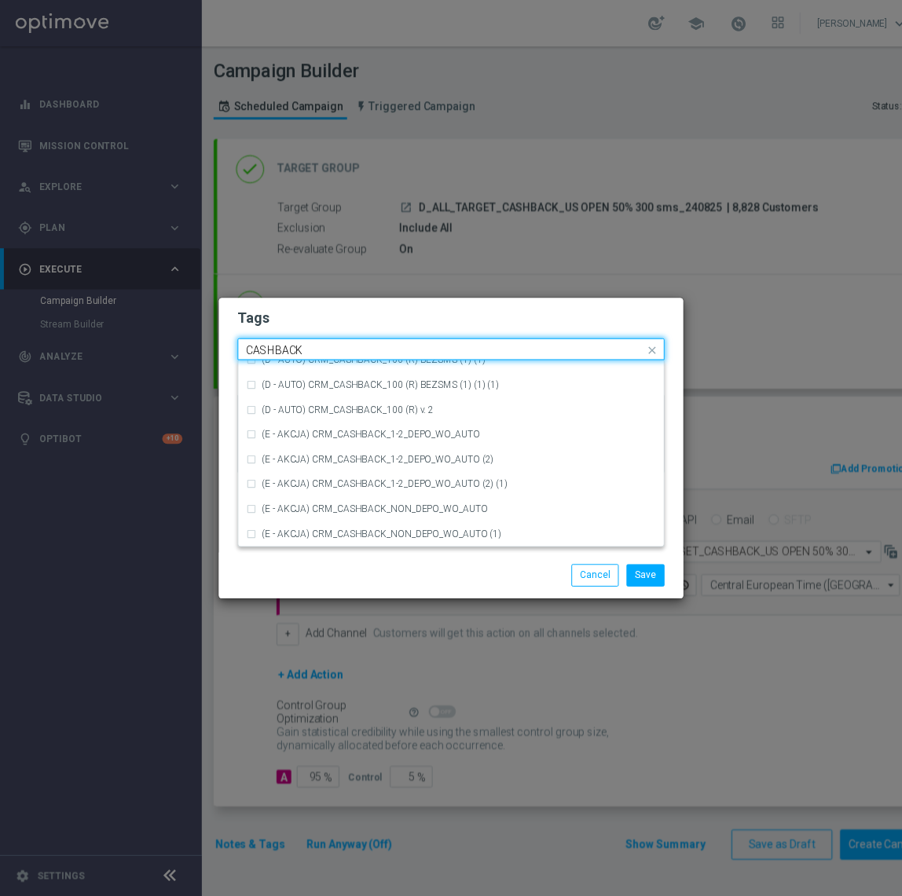
scroll to position [238, 0]
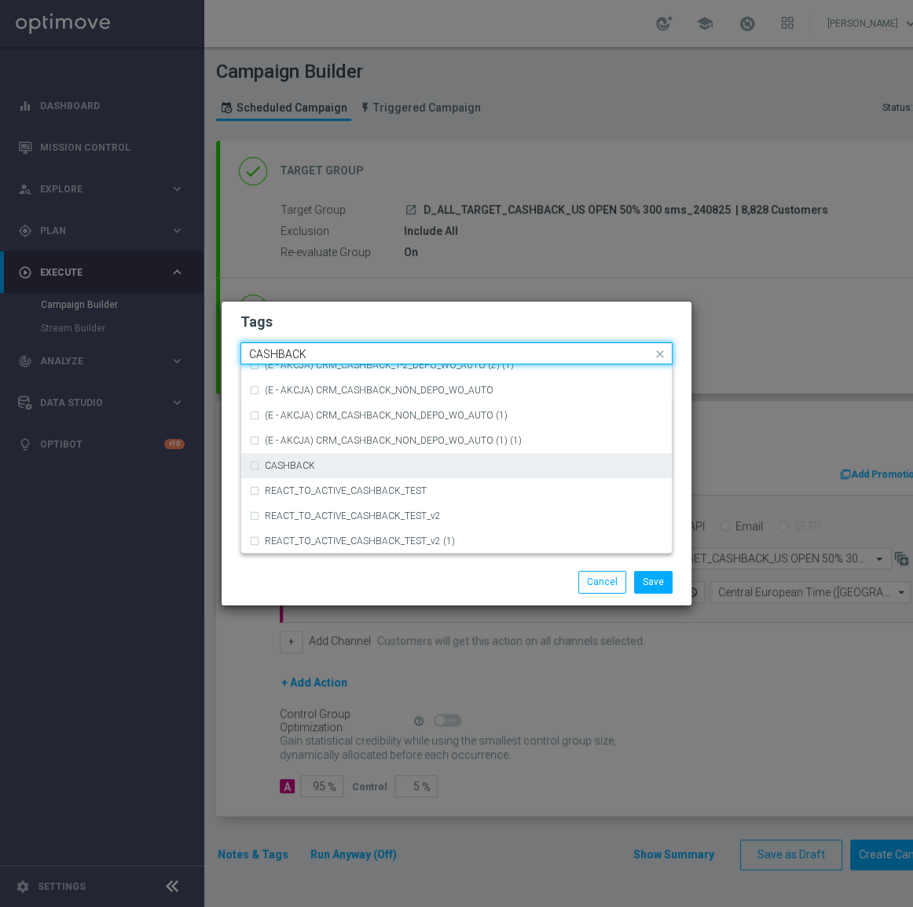
click at [351, 455] on div "CASHBACK" at bounding box center [456, 465] width 415 height 25
type input "CASHBACK"
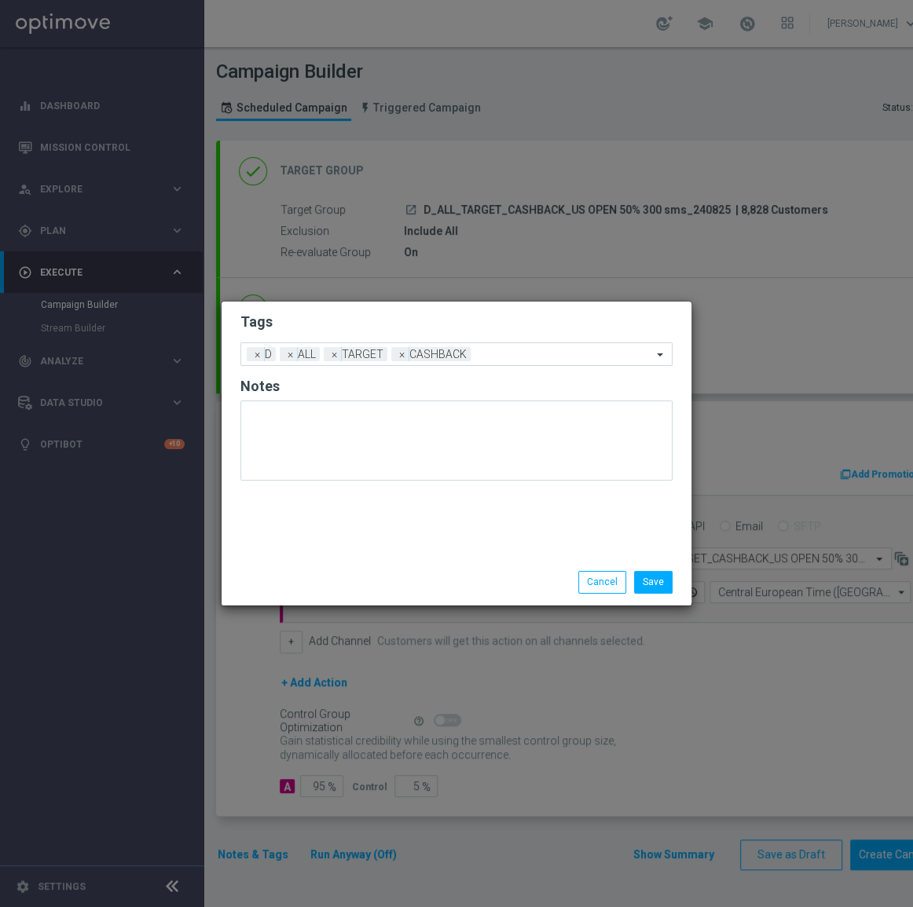
click at [364, 334] on form "Tags Add a new tag × D × ALL × TARGET × CASHBACK Notes" at bounding box center [456, 401] width 432 height 184
click at [644, 577] on button "Save" at bounding box center [653, 582] width 38 height 22
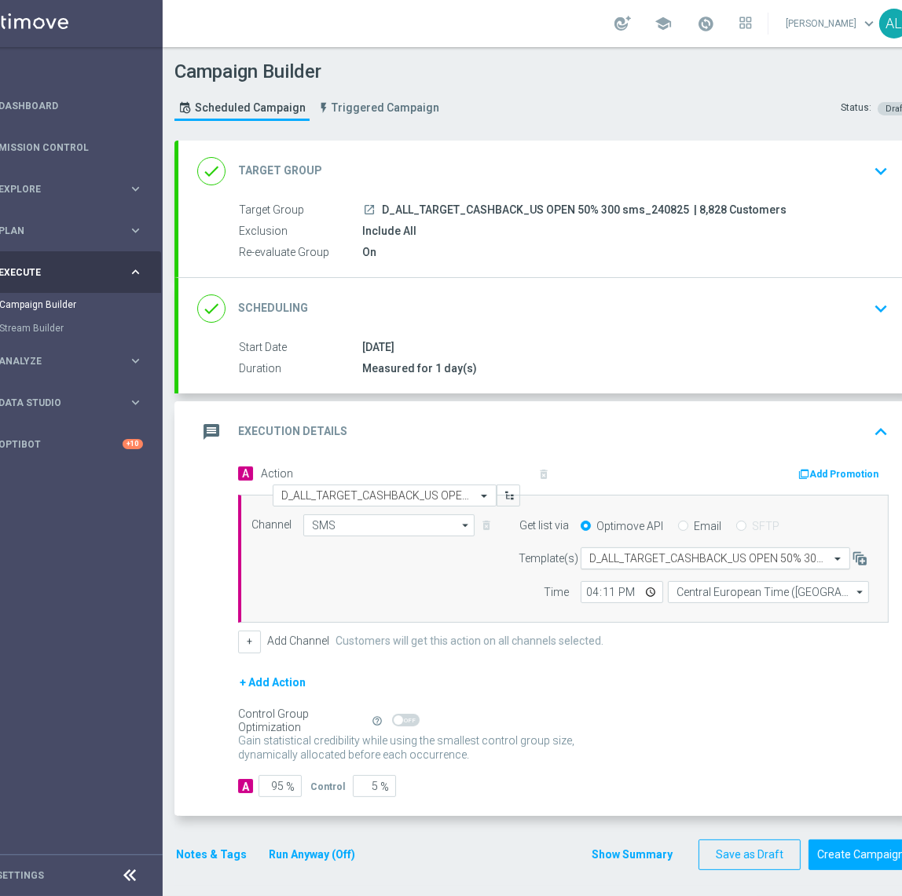
scroll to position [0, 75]
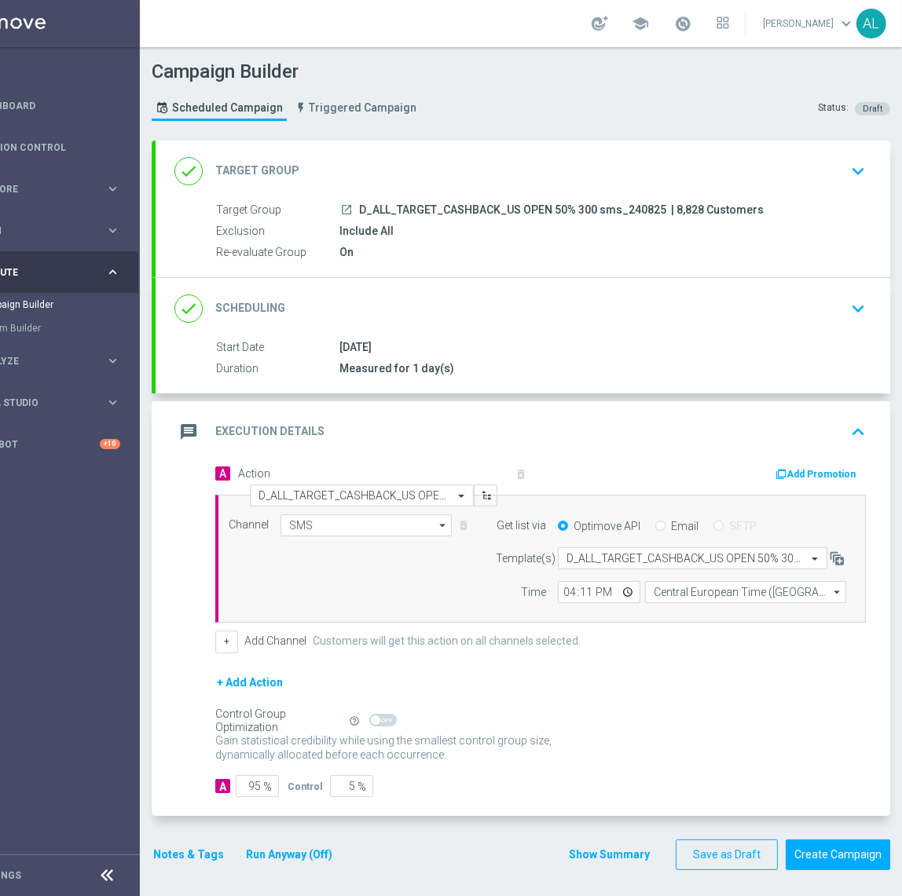
click at [561, 660] on form "A Action Select action D_ALL_TARGET_CASHBACK_US OPEN 50% 300 sms_240825 delete_…" at bounding box center [540, 630] width 650 height 335
click at [174, 850] on button "Notes & Tags" at bounding box center [189, 855] width 74 height 20
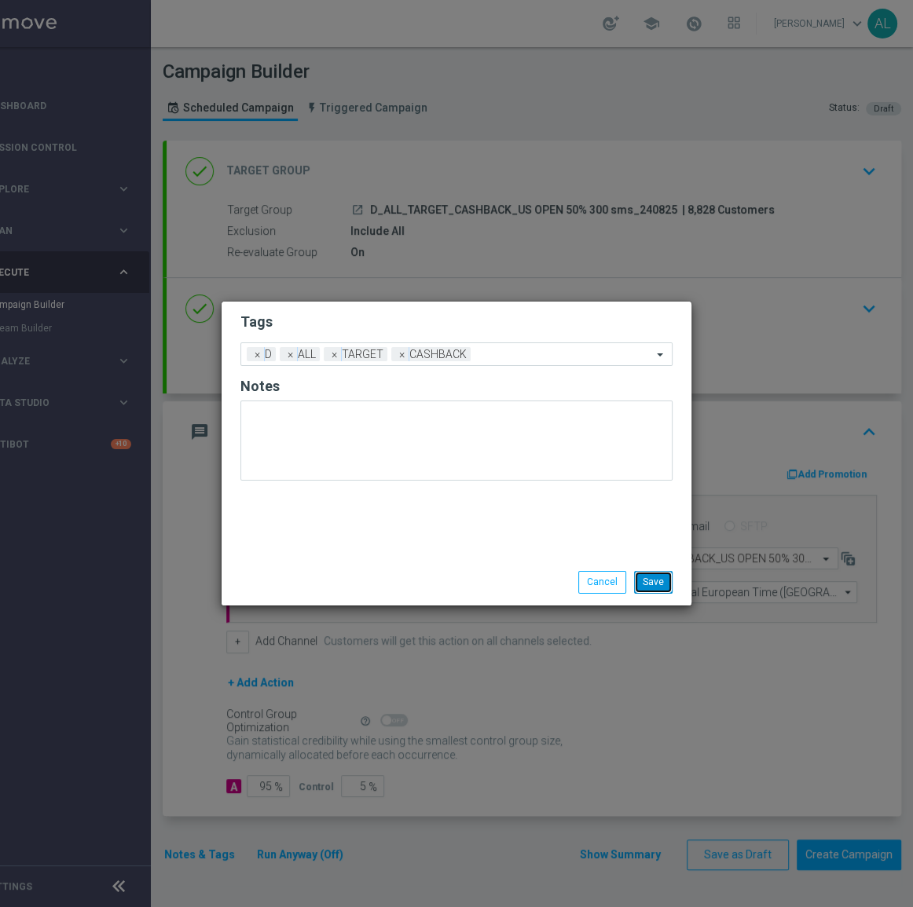
click at [659, 583] on button "Save" at bounding box center [653, 582] width 38 height 22
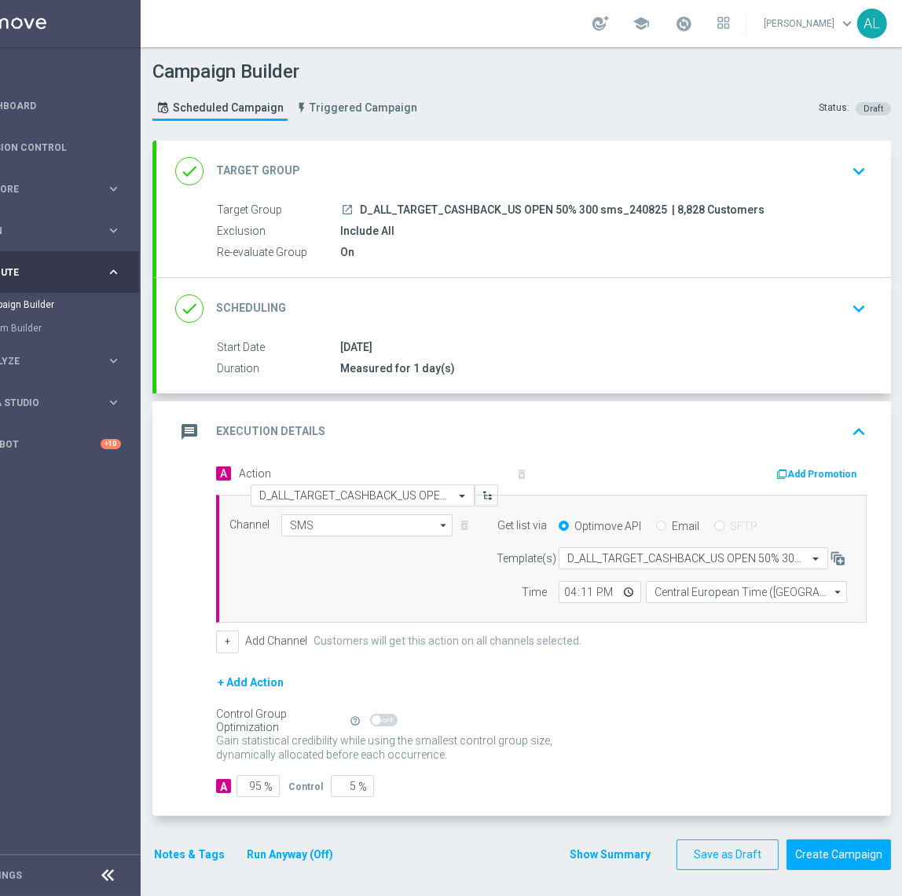
click at [343, 206] on icon "launch" at bounding box center [347, 209] width 13 height 13
click at [815, 853] on button "Create Campaign" at bounding box center [838, 854] width 104 height 31
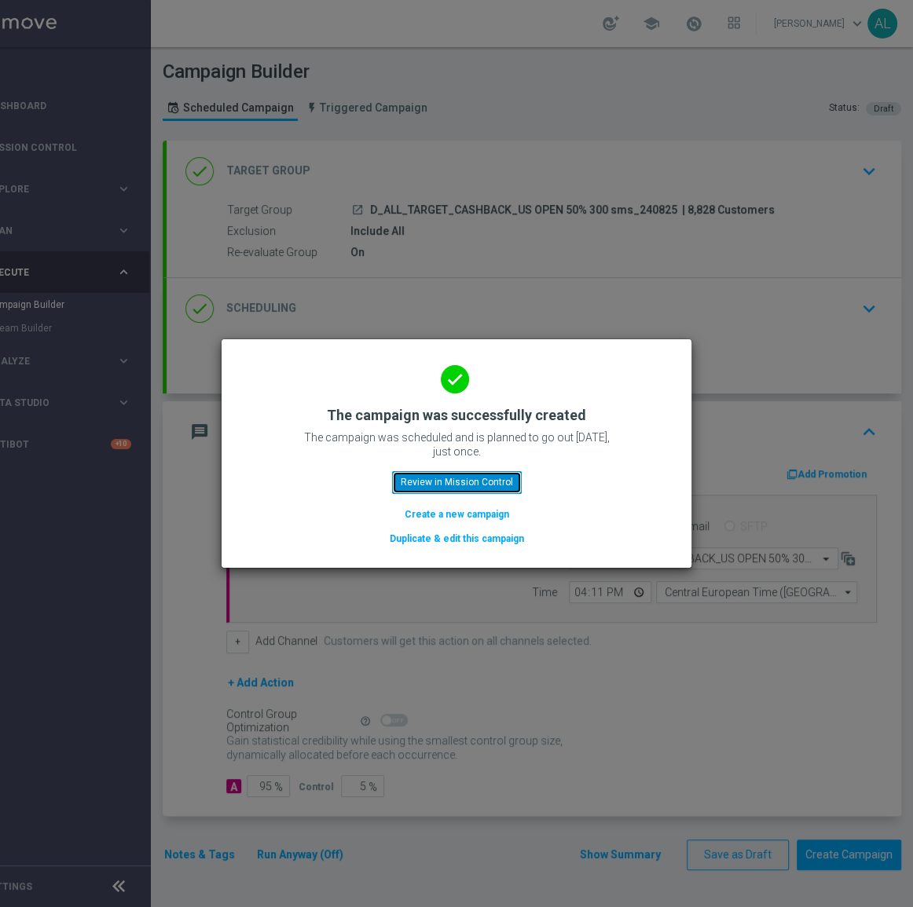
click at [431, 485] on button "Review in Mission Control" at bounding box center [457, 482] width 130 height 22
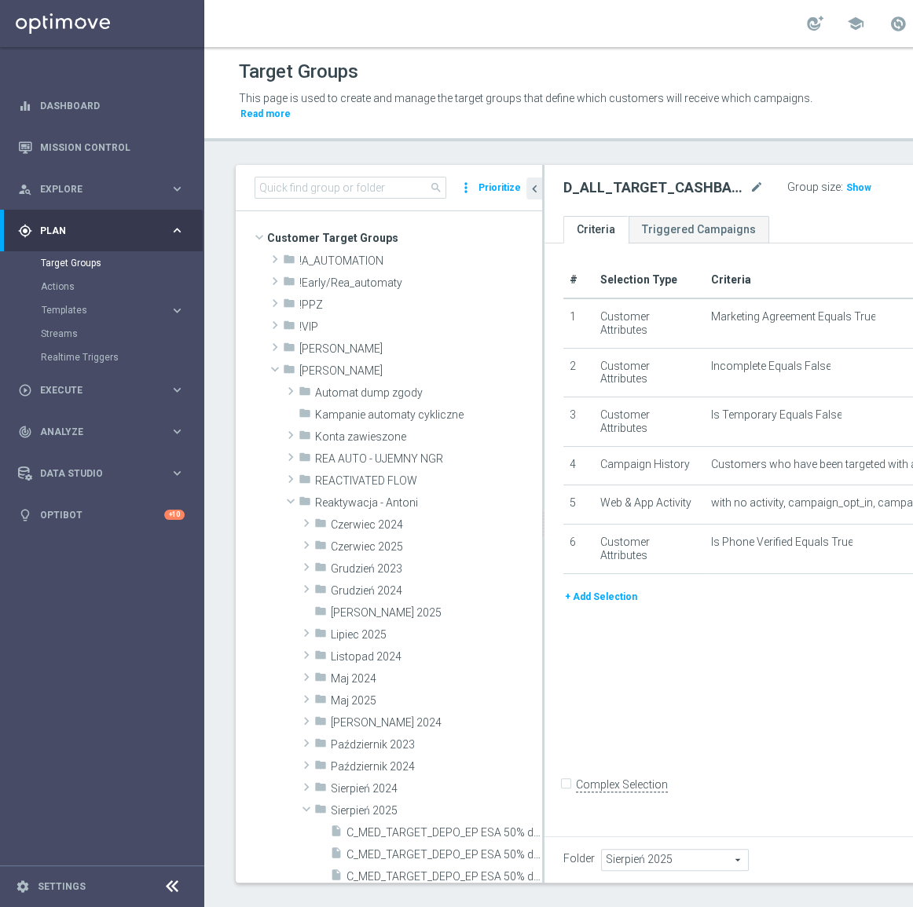
scroll to position [359, 0]
